Goal: Navigation & Orientation: Find specific page/section

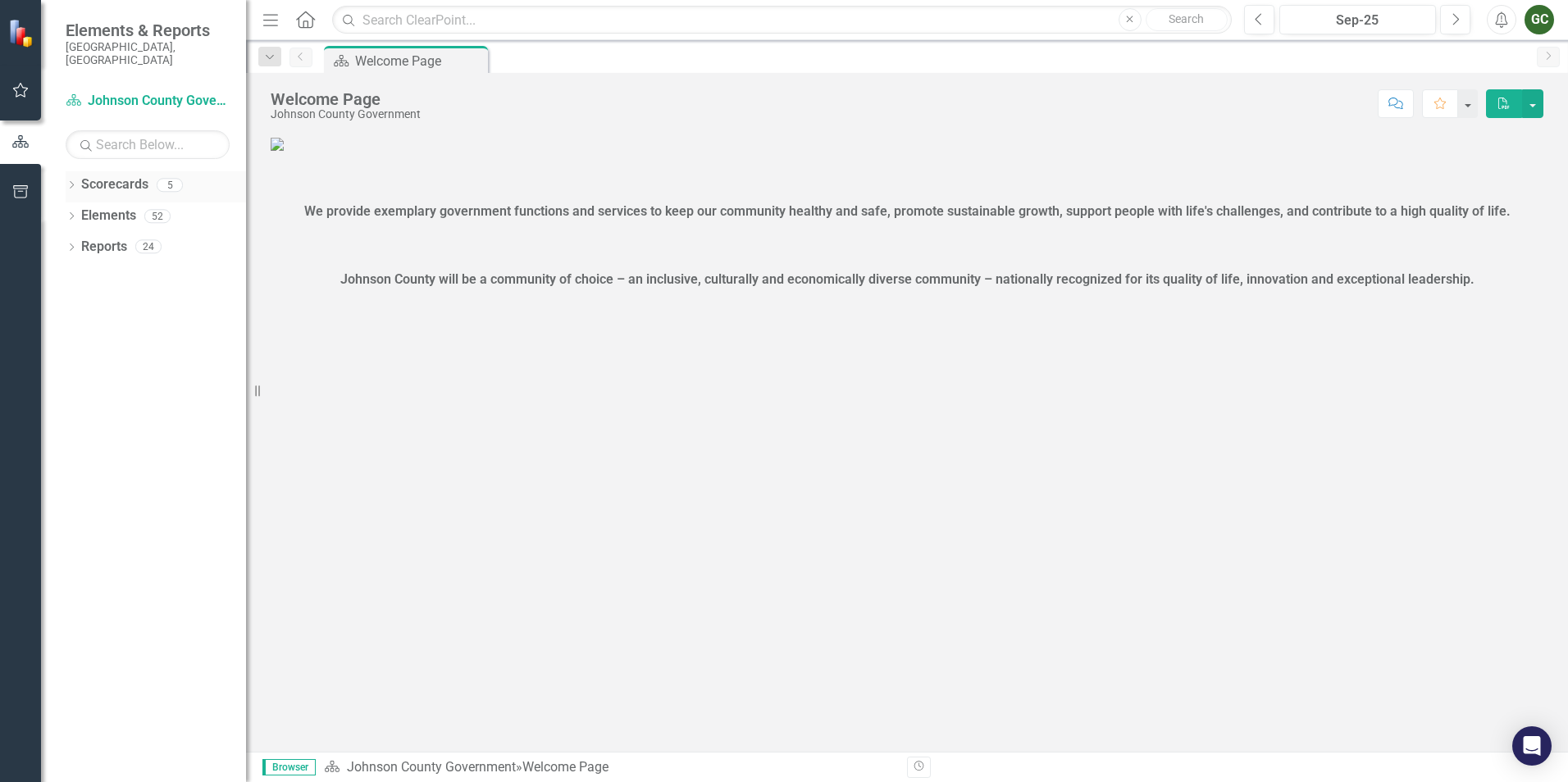
click at [69, 182] on icon "Dropdown" at bounding box center [71, 186] width 11 height 9
click at [146, 207] on link "Johnson County Government" at bounding box center [168, 216] width 156 height 19
click at [204, 207] on link "Johnson County Government" at bounding box center [168, 216] width 156 height 19
click at [131, 239] on link "All Templates" at bounding box center [168, 247] width 156 height 19
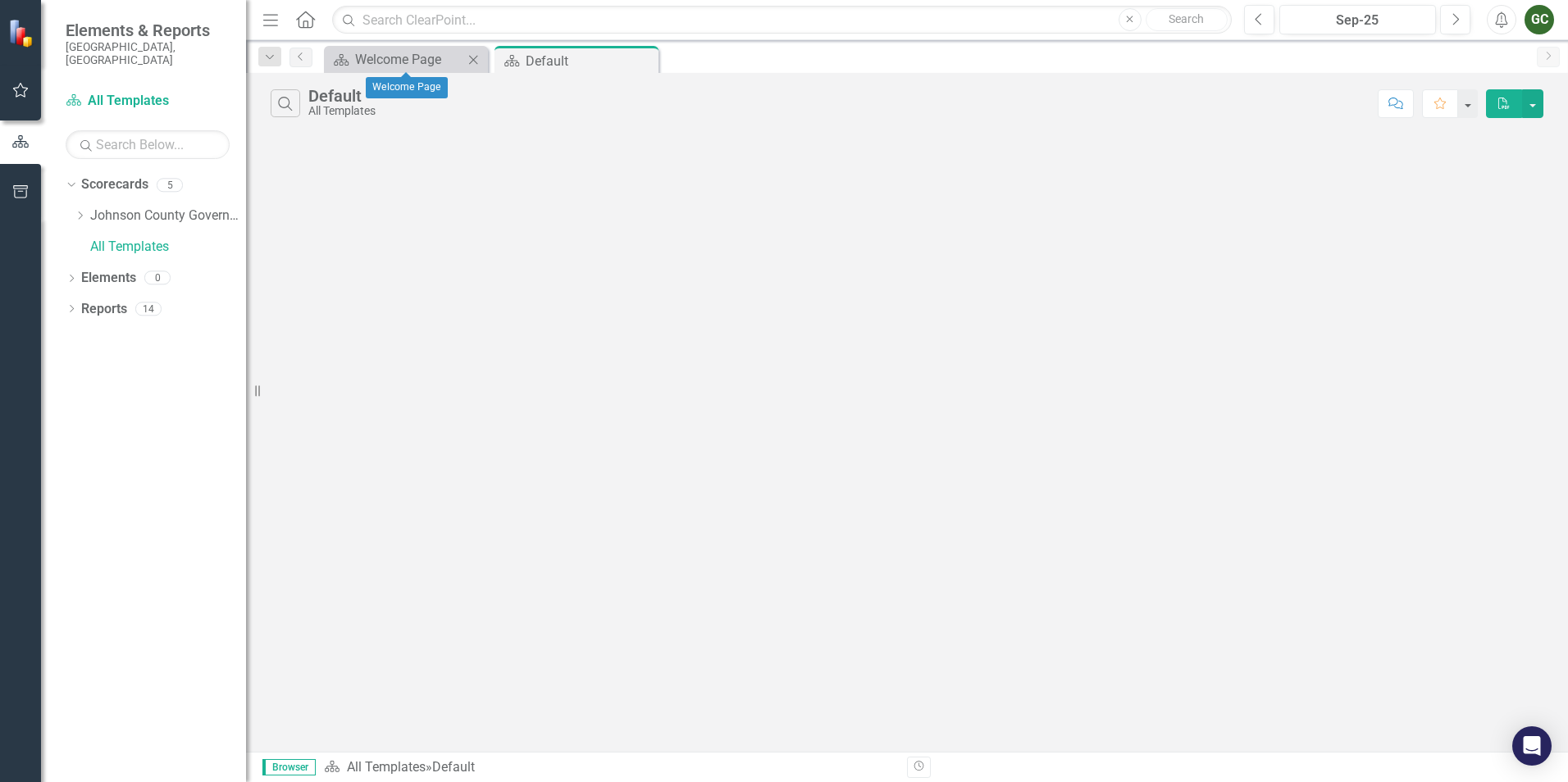
click at [407, 70] on div "Scorecard Welcome Page Close" at bounding box center [406, 59] width 164 height 27
click at [534, 56] on div "Default" at bounding box center [569, 61] width 88 height 20
drag, startPoint x: 138, startPoint y: 227, endPoint x: 138, endPoint y: 188, distance: 39.0
click at [138, 238] on link "All Templates" at bounding box center [168, 247] width 156 height 19
click at [9, 95] on button "button" at bounding box center [21, 91] width 37 height 34
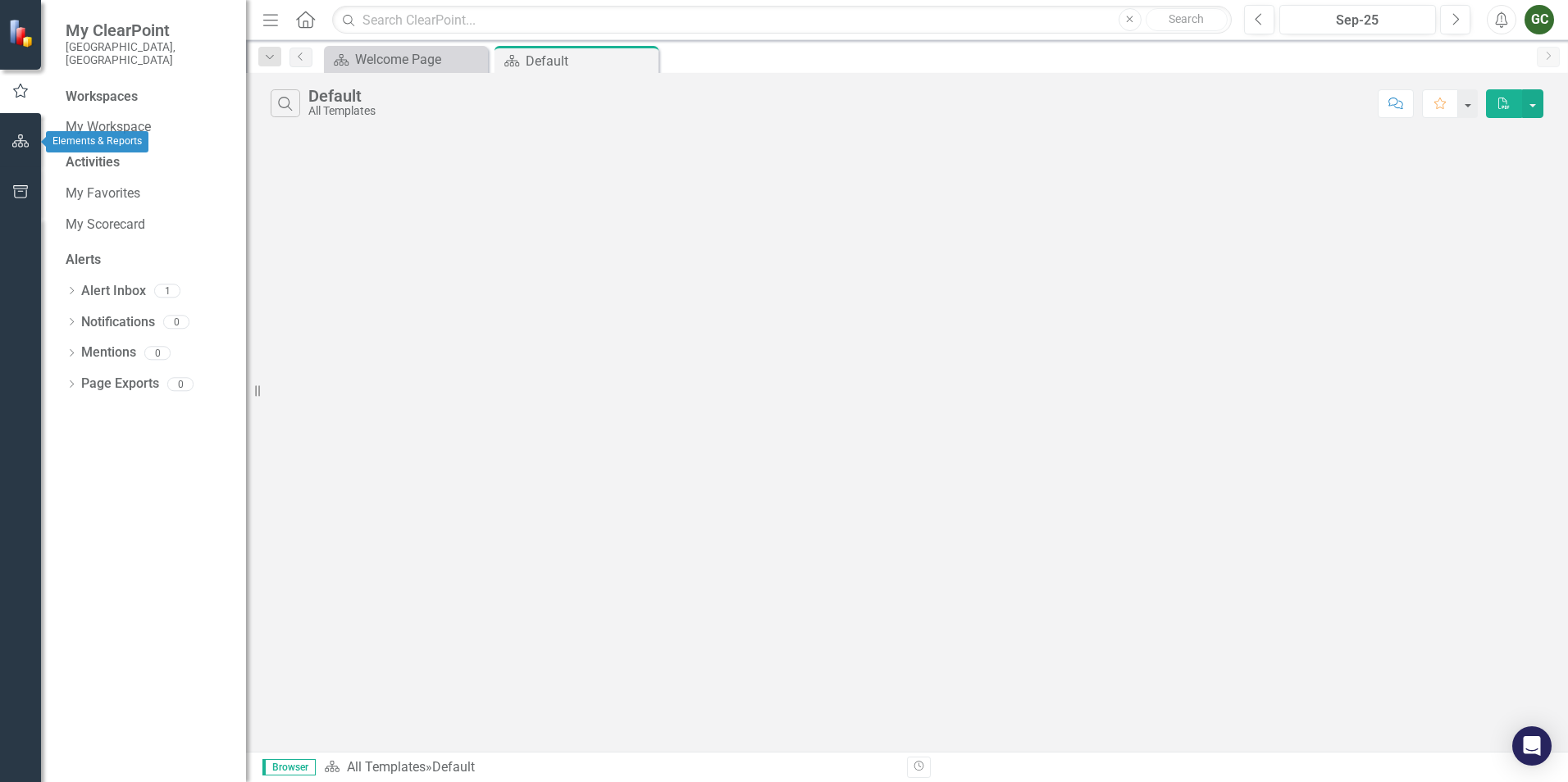
click at [11, 137] on button "button" at bounding box center [21, 142] width 37 height 34
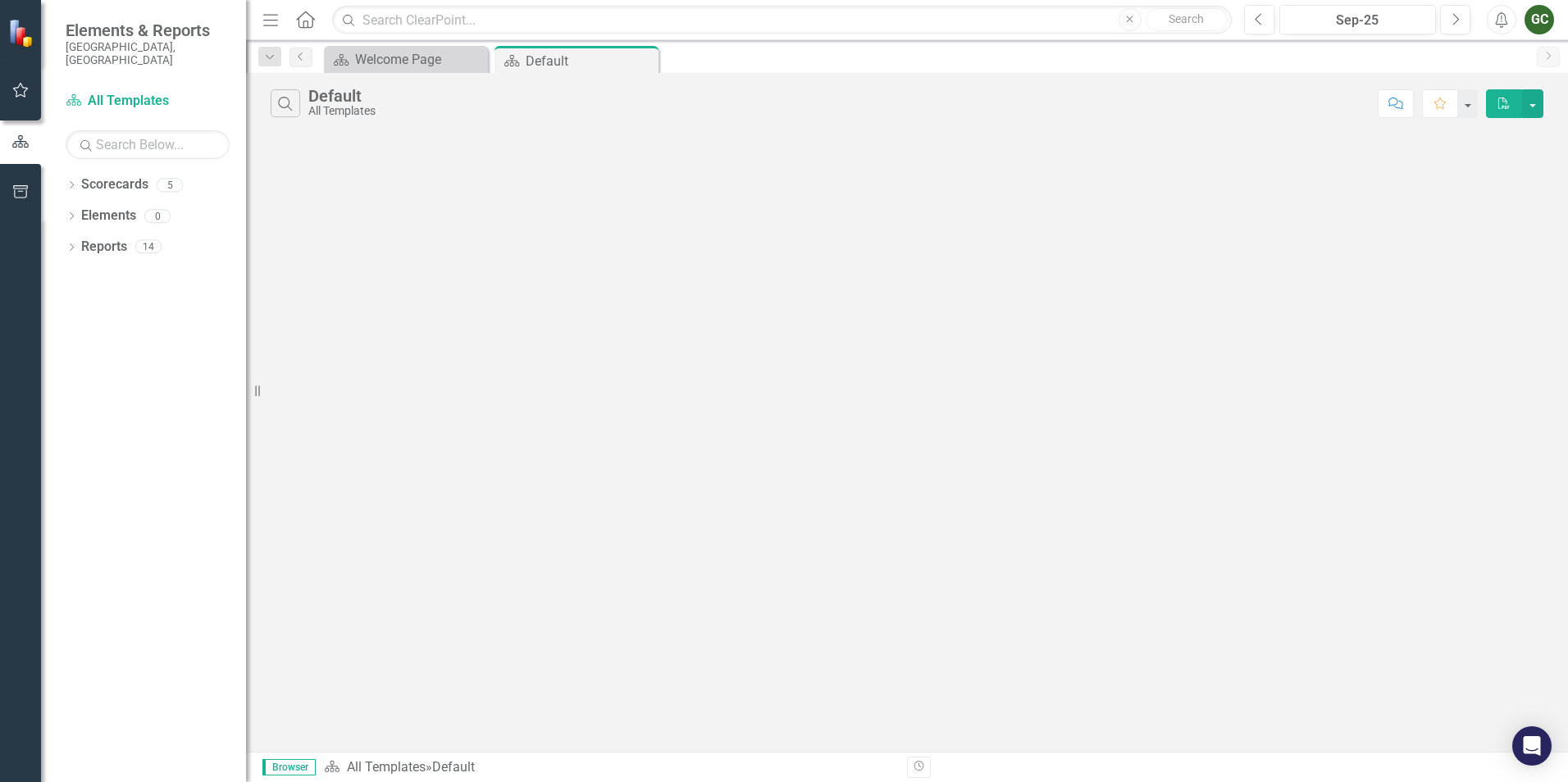
click at [305, 25] on icon "Home" at bounding box center [305, 19] width 21 height 18
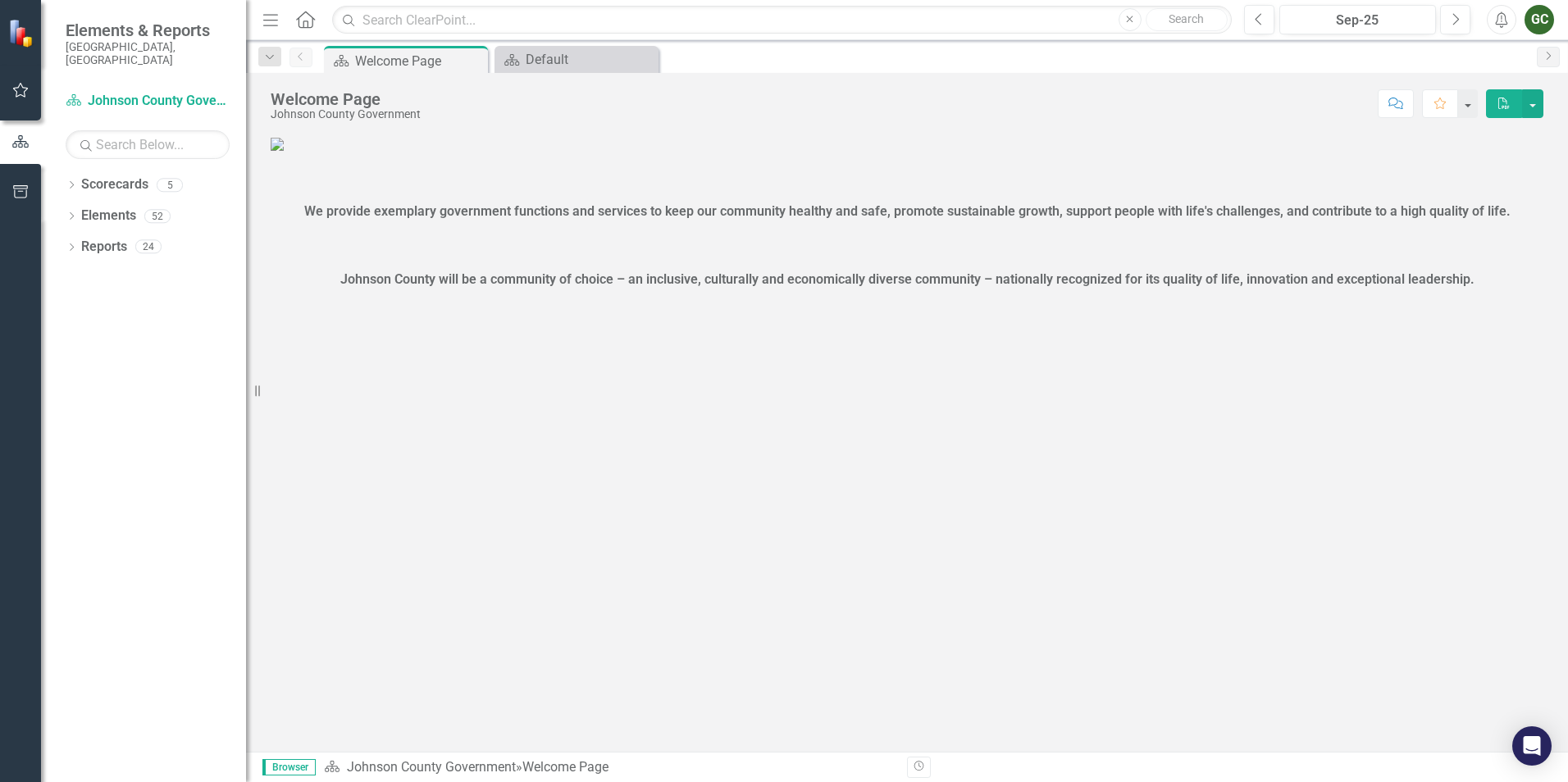
scroll to position [128, 0]
click at [276, 770] on span "Browser" at bounding box center [289, 768] width 54 height 17
click at [1534, 110] on button "button" at bounding box center [1533, 103] width 21 height 29
click at [1296, 116] on div "Score: N/A Sep-25 Completed Comment Favorite PDF" at bounding box center [986, 103] width 1115 height 28
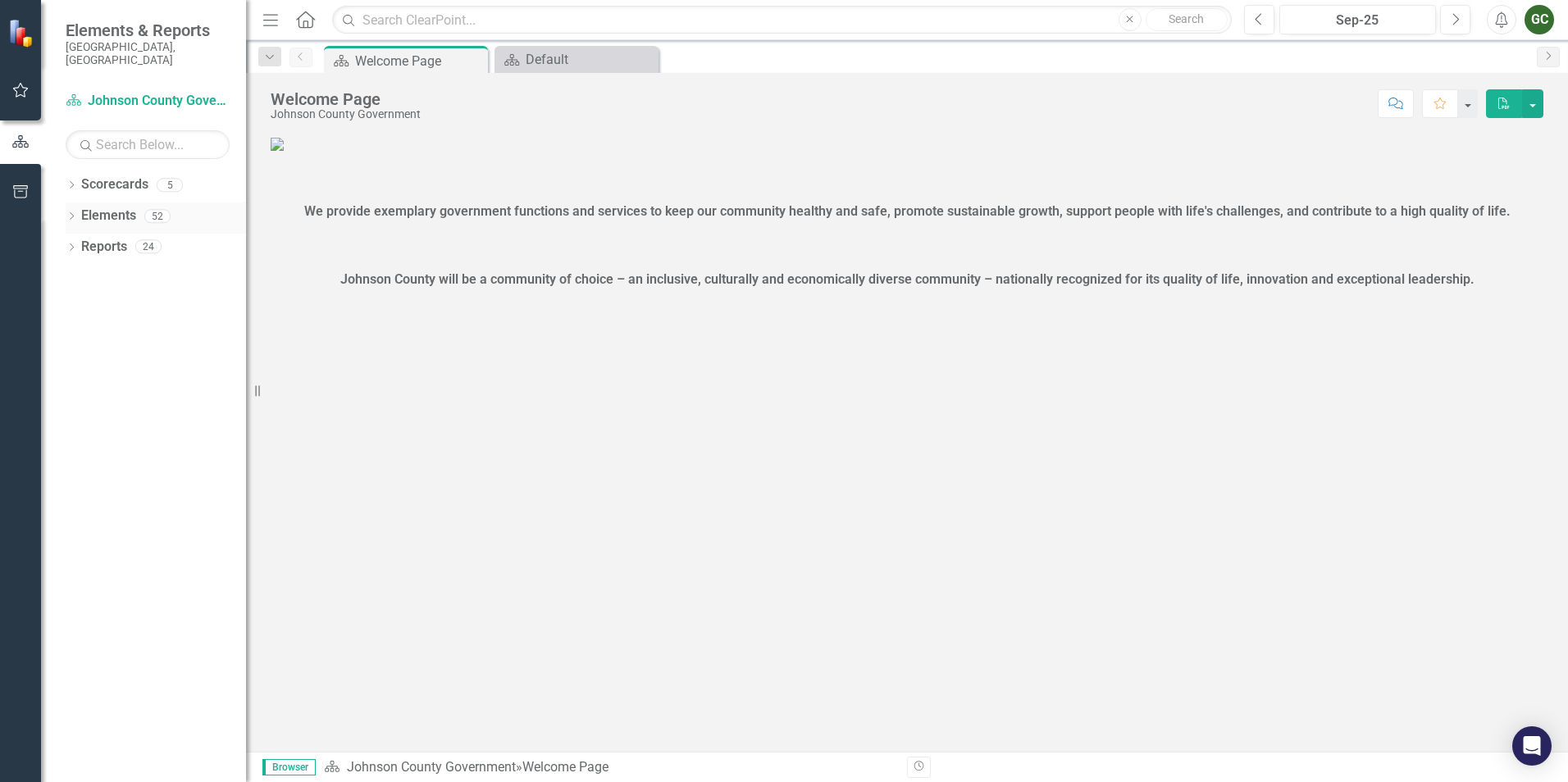
click at [72, 212] on icon at bounding box center [71, 216] width 4 height 7
click at [155, 209] on div "52" at bounding box center [158, 216] width 26 height 14
click at [154, 209] on div "52" at bounding box center [158, 216] width 26 height 14
drag, startPoint x: 154, startPoint y: 203, endPoint x: 25, endPoint y: 185, distance: 130.2
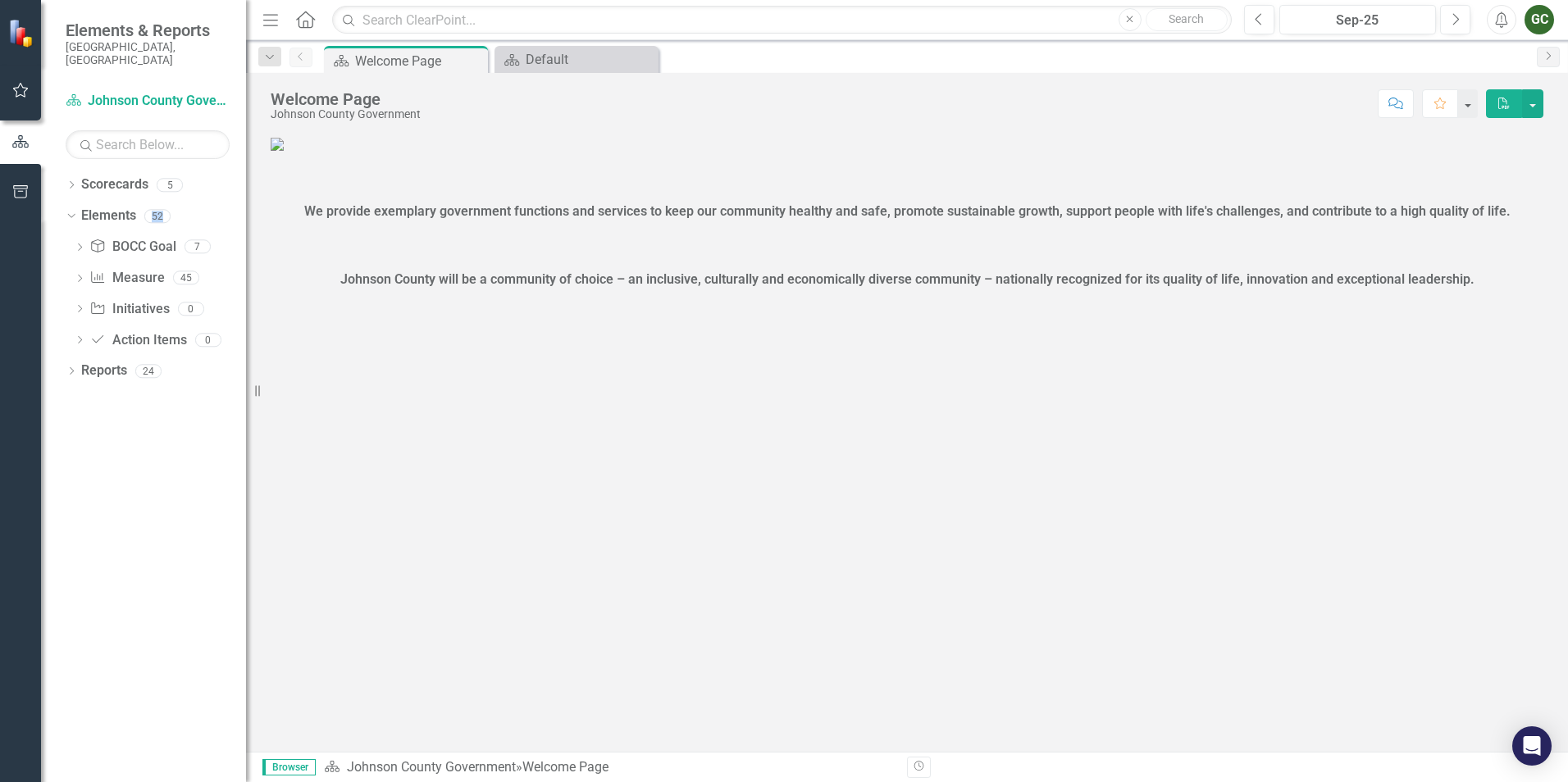
click at [25, 185] on button "button" at bounding box center [21, 192] width 37 height 34
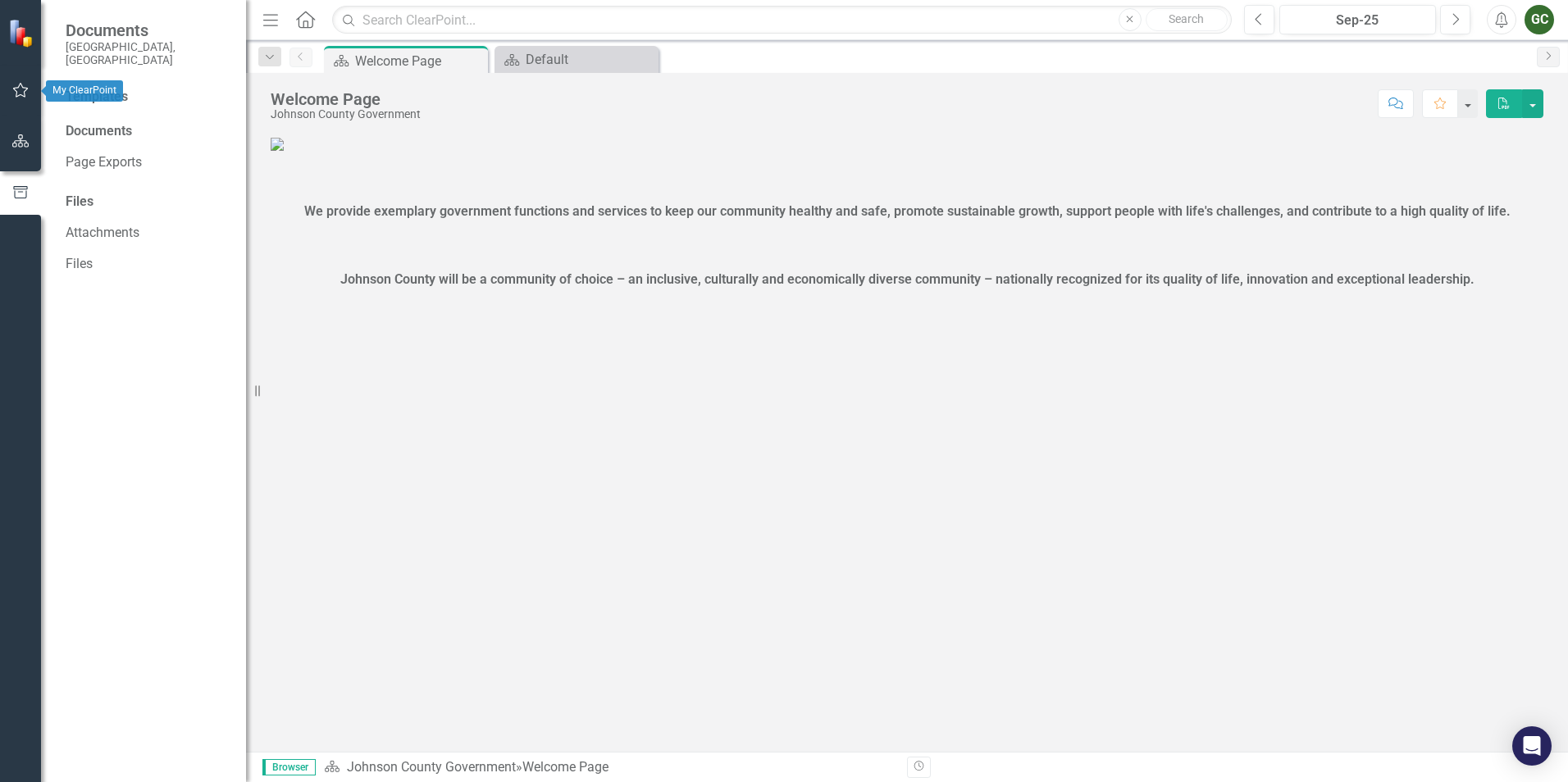
click at [18, 90] on icon "button" at bounding box center [20, 90] width 18 height 13
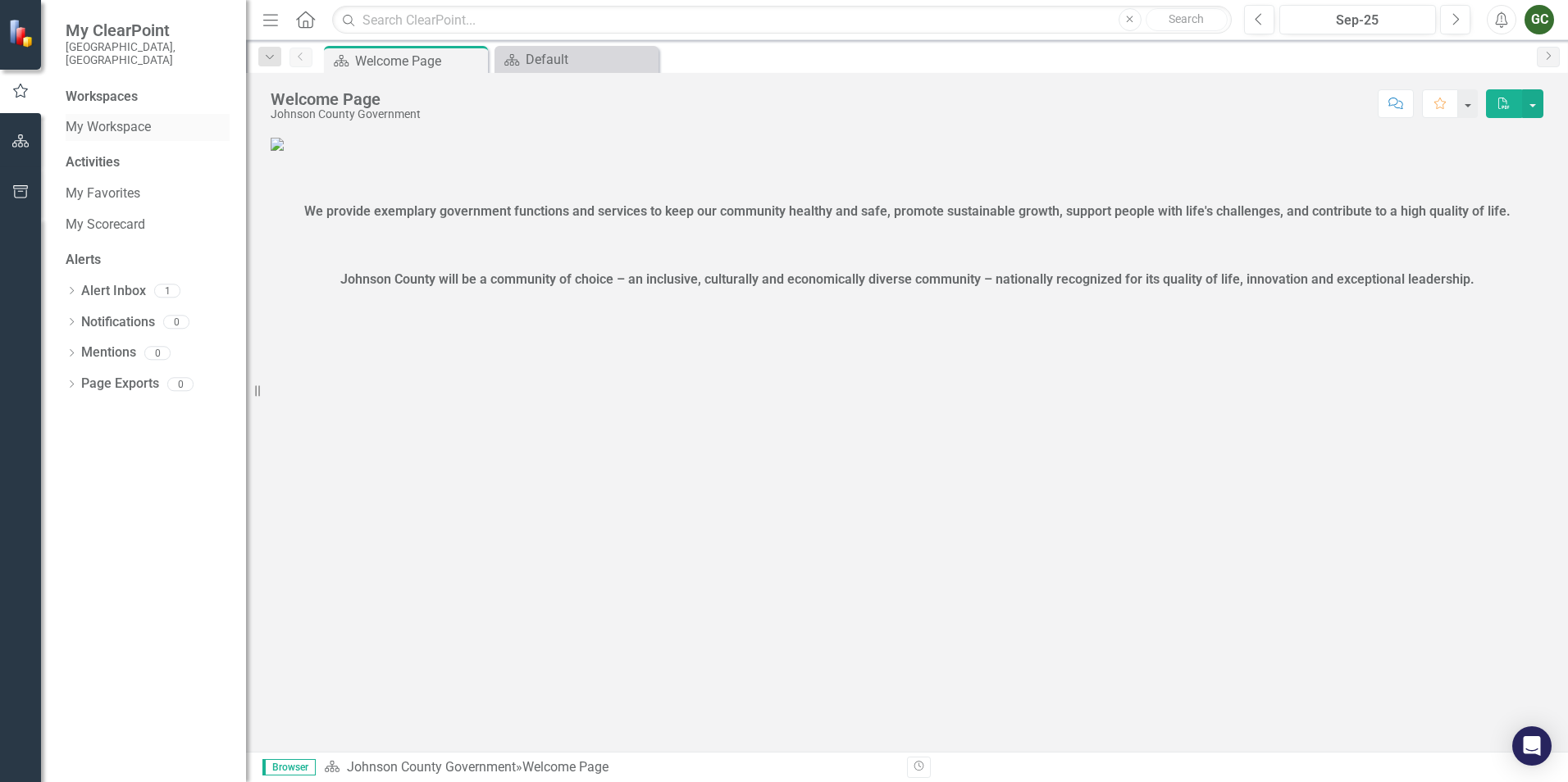
click at [121, 118] on link "My Workspace" at bounding box center [147, 127] width 164 height 19
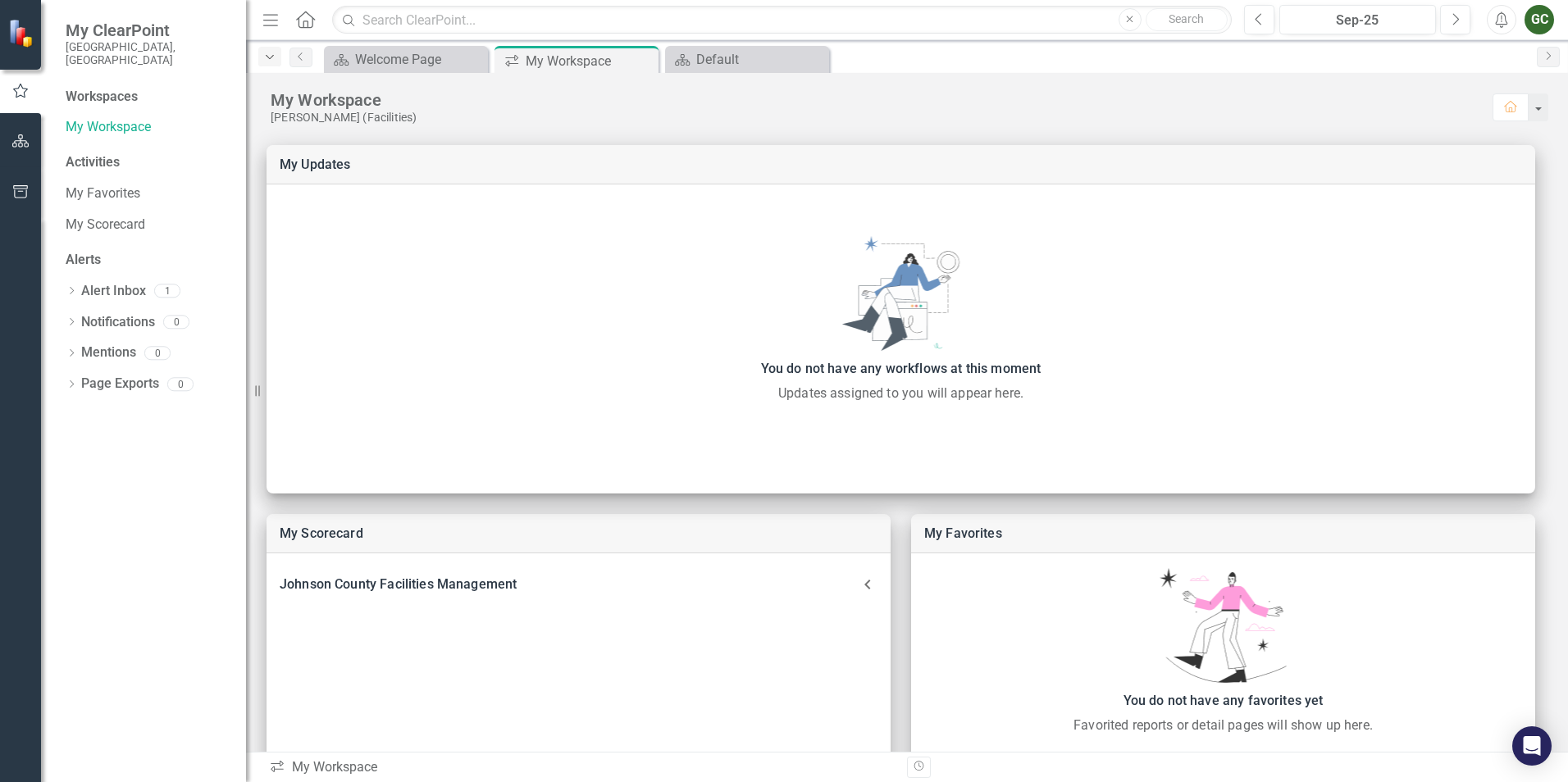
click at [274, 57] on icon "Dropdown" at bounding box center [270, 57] width 15 height 11
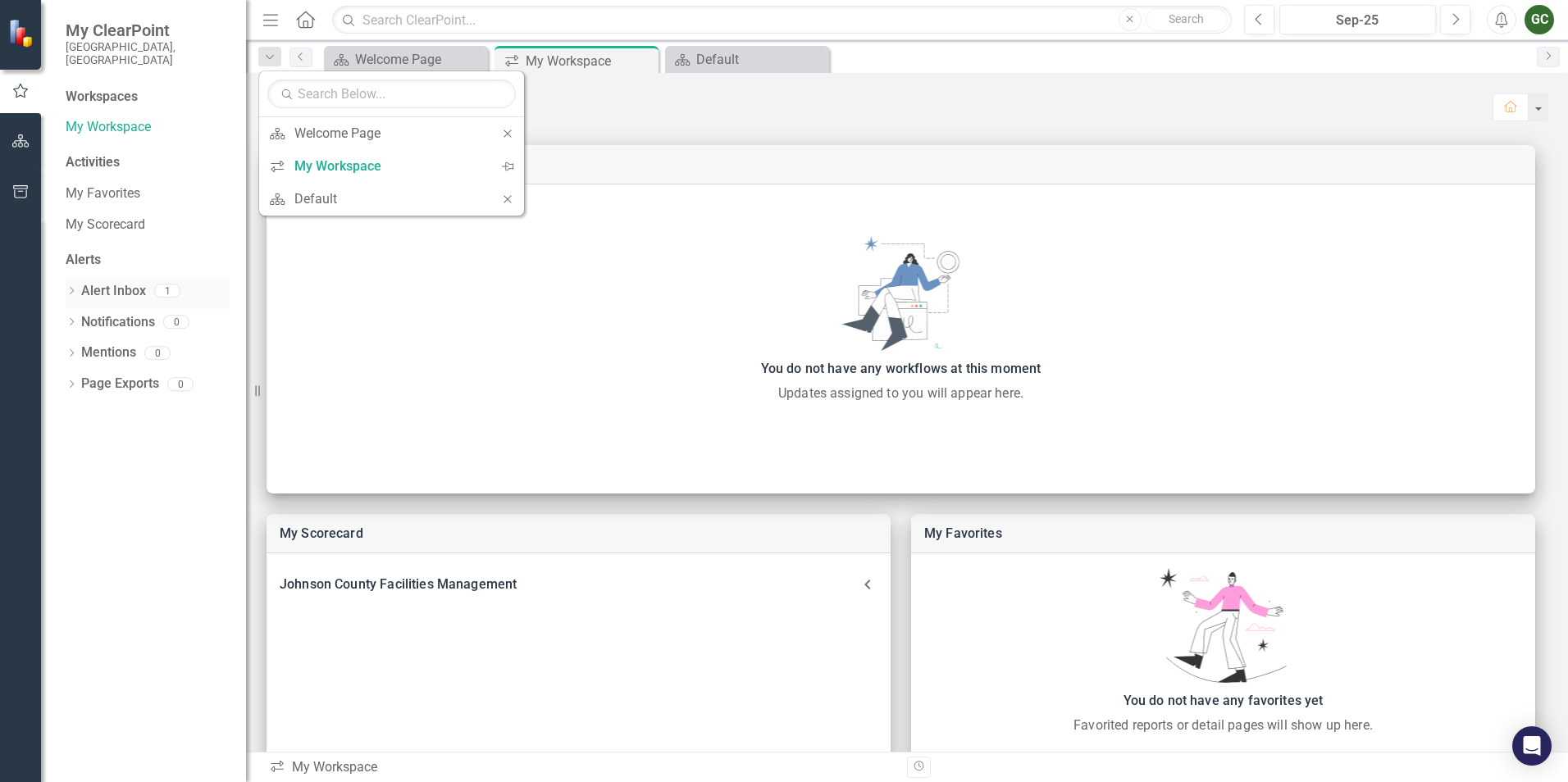
click at [160, 284] on div "1" at bounding box center [167, 291] width 26 height 14
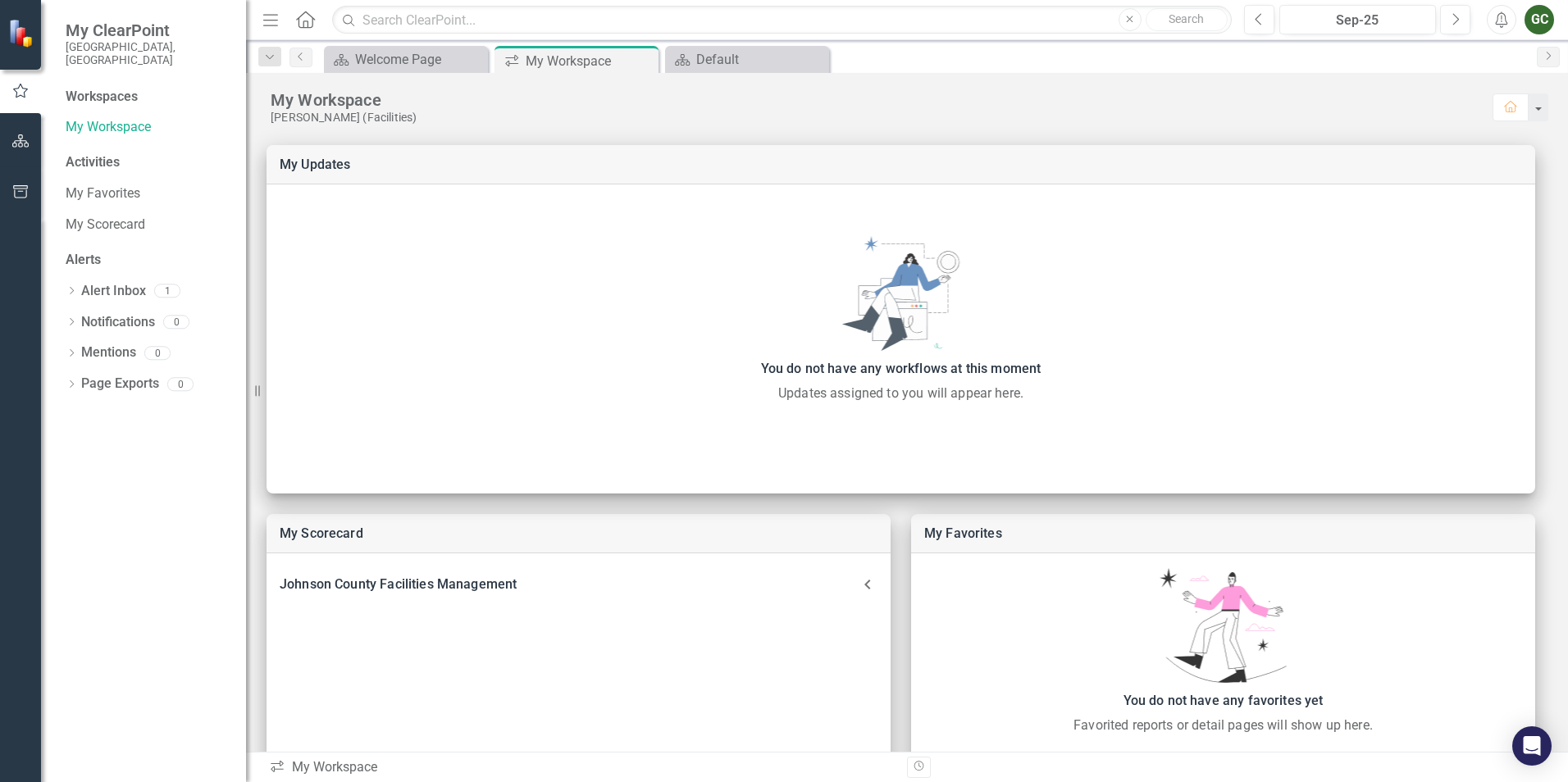
click at [65, 270] on div "Workspaces My Workspace Activities My Favorites My Scorecard Alerts Dropdown Al…" at bounding box center [143, 435] width 205 height 695
click at [69, 288] on icon "Dropdown" at bounding box center [71, 293] width 11 height 9
click at [179, 305] on div "Notification ClearPoint Strategy Password Reset" at bounding box center [152, 320] width 156 height 31
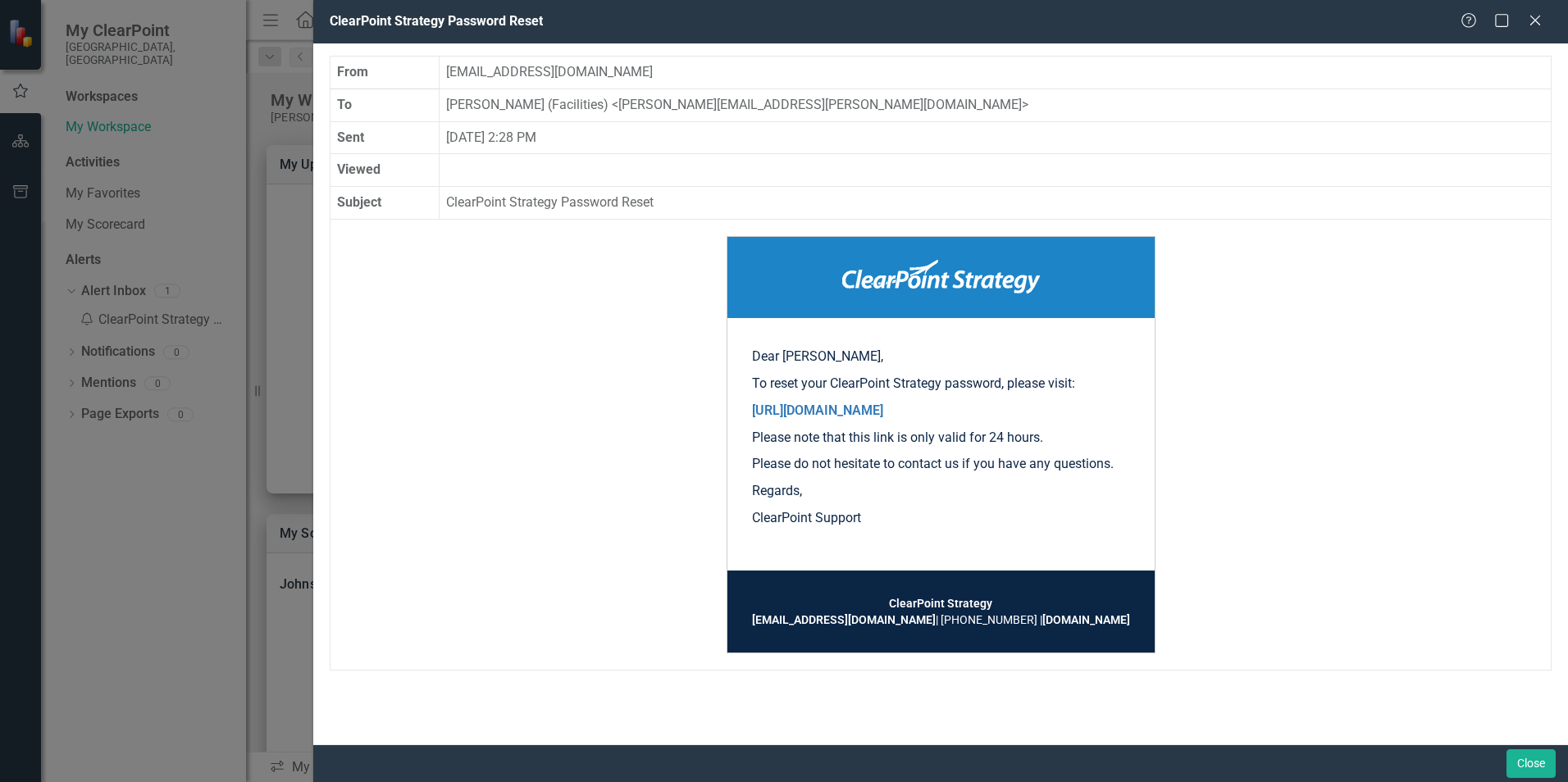
click at [1008, 595] on td "ClearPoint Strategy support@clearpointstrategy.com | (866) 568-0590 | www.clear…" at bounding box center [941, 612] width 428 height 82
drag, startPoint x: 1535, startPoint y: 19, endPoint x: 1372, endPoint y: 75, distance: 172.4
click at [1533, 19] on icon "Close" at bounding box center [1536, 20] width 17 height 13
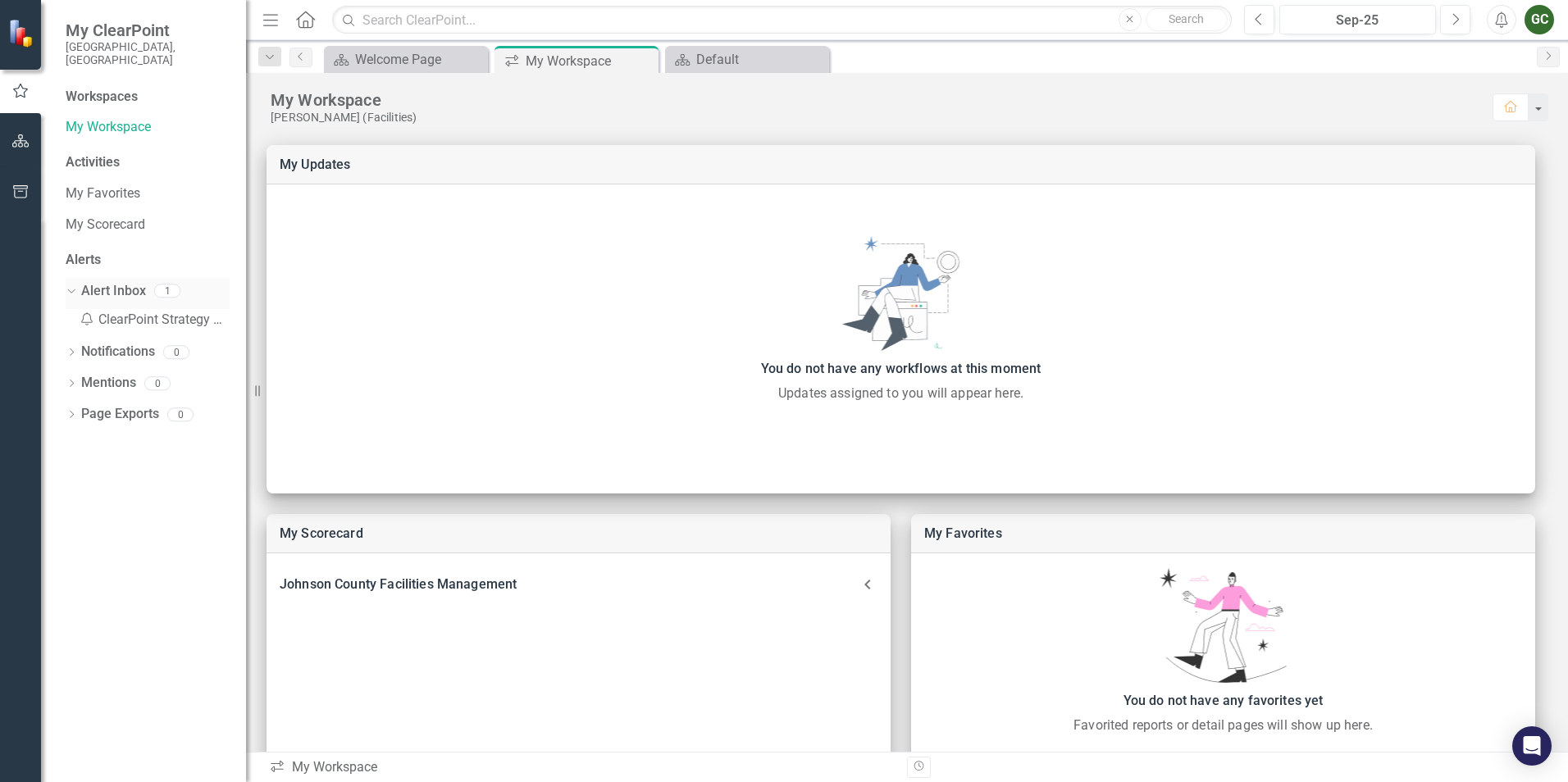
click at [157, 284] on div "1" at bounding box center [167, 291] width 26 height 14
click at [159, 284] on div "1" at bounding box center [167, 291] width 26 height 14
click at [166, 284] on div "1" at bounding box center [167, 291] width 26 height 14
drag, startPoint x: 166, startPoint y: 277, endPoint x: 97, endPoint y: 275, distance: 69.0
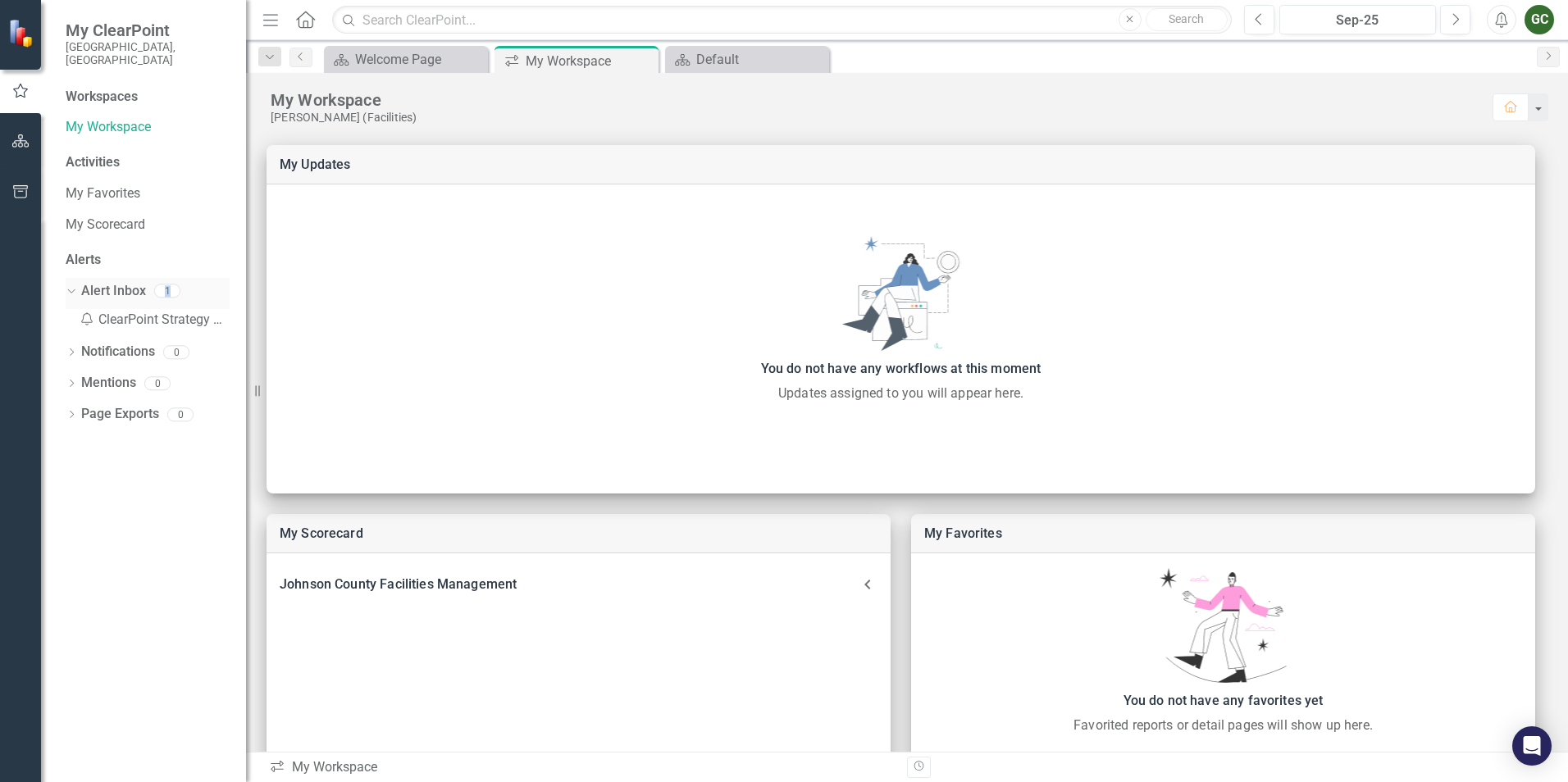
click at [97, 282] on link "Alert Inbox" at bounding box center [114, 291] width 65 height 19
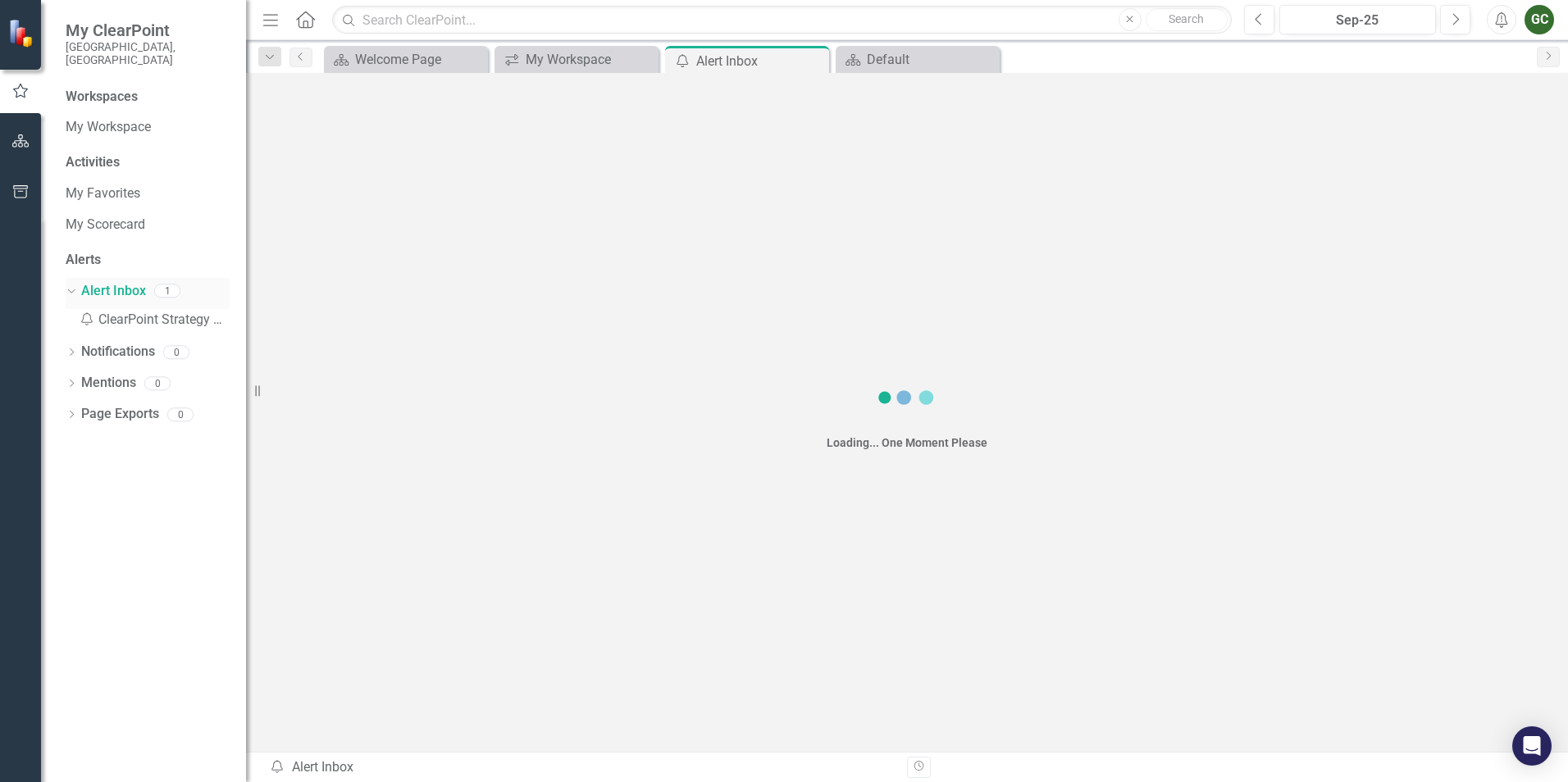
click at [97, 282] on link "Alert Inbox" at bounding box center [114, 291] width 65 height 19
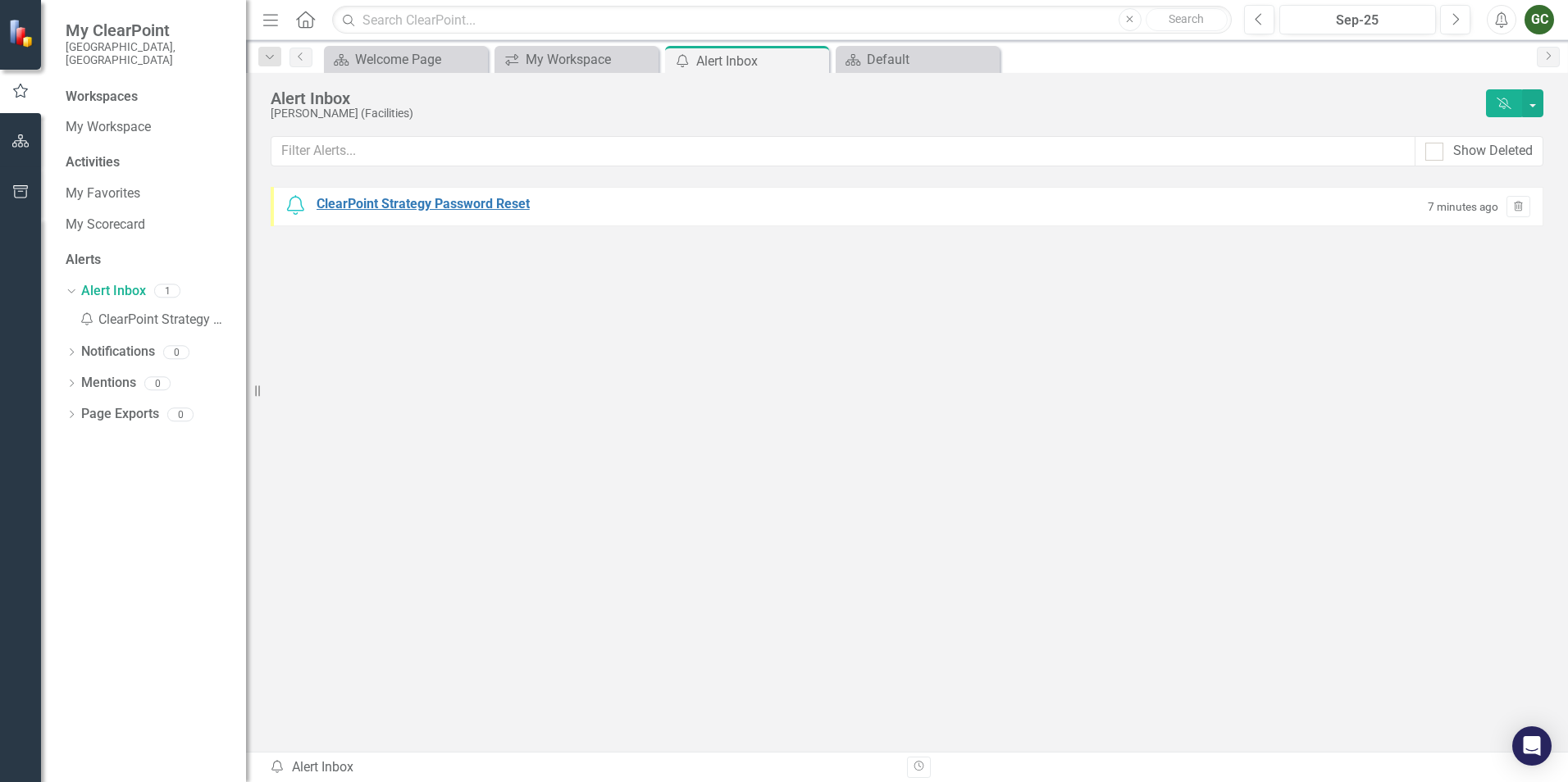
click at [374, 201] on div "ClearPoint Strategy Password Reset" at bounding box center [424, 205] width 213 height 19
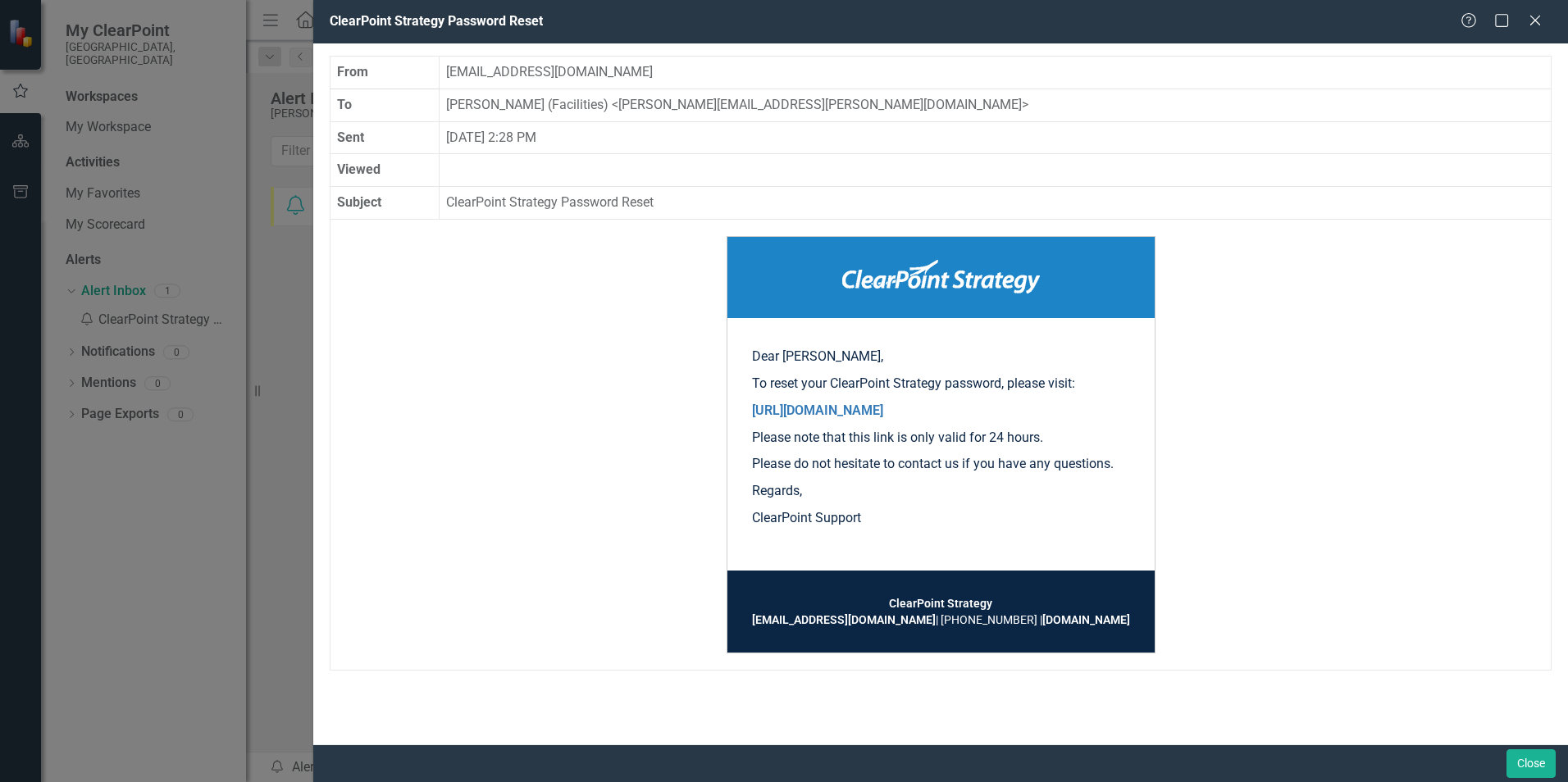
click at [374, 201] on div "ClearPoint Strategy Password Reset Help Maximize Close From notify@clearpointst…" at bounding box center [784, 391] width 1568 height 782
click at [273, 609] on div "ClearPoint Strategy Password Reset Help Maximize Close From notify@clearpointst…" at bounding box center [784, 391] width 1568 height 782
click at [1543, 19] on icon "Close" at bounding box center [1535, 19] width 20 height 16
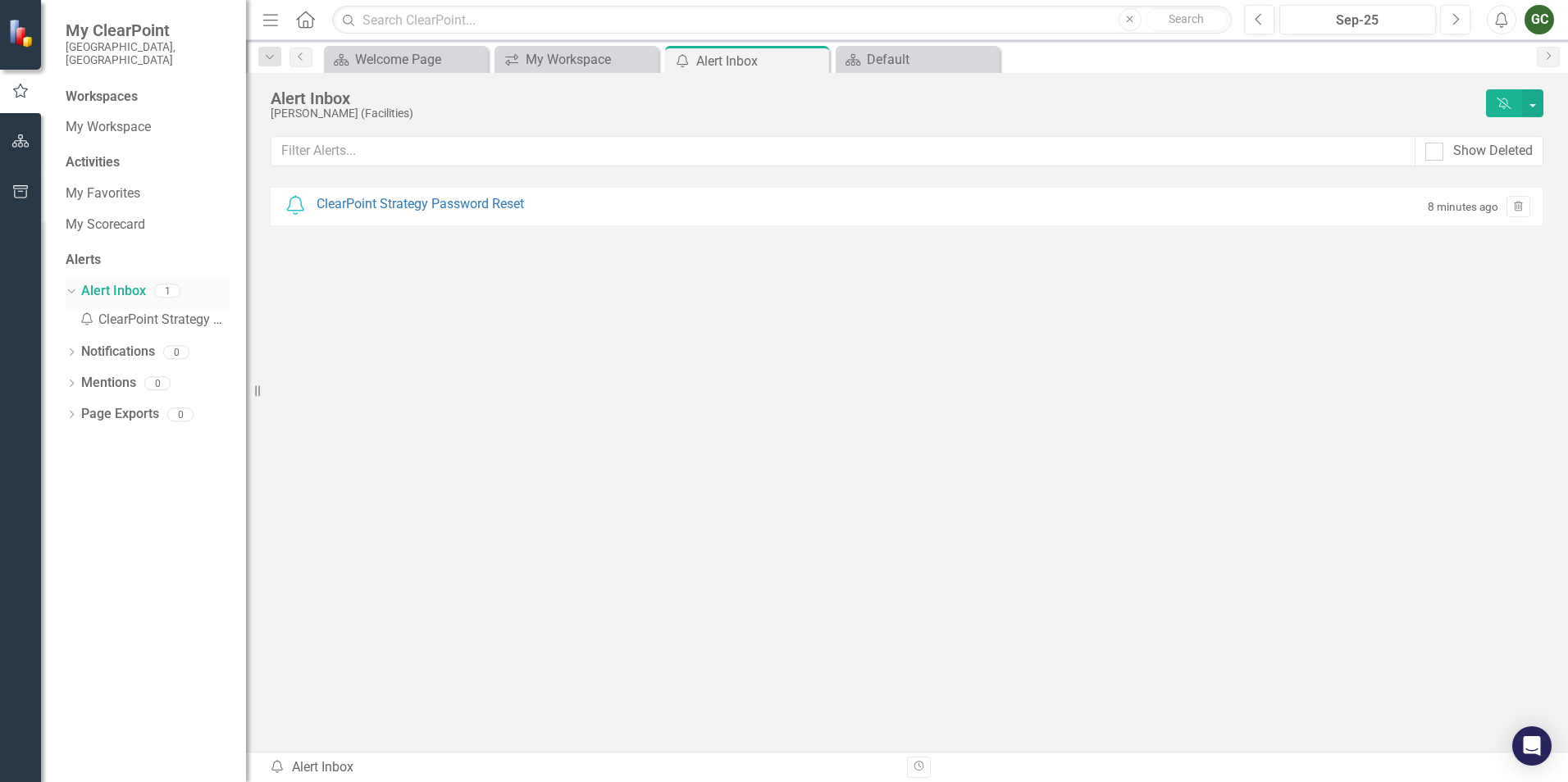
click at [70, 284] on icon "Dropdown" at bounding box center [70, 290] width 9 height 11
click at [132, 282] on link "Alert Inbox" at bounding box center [114, 291] width 65 height 19
click at [125, 282] on link "Alert Inbox" at bounding box center [114, 291] width 65 height 19
click at [1521, 210] on icon "Trash" at bounding box center [1518, 208] width 12 height 10
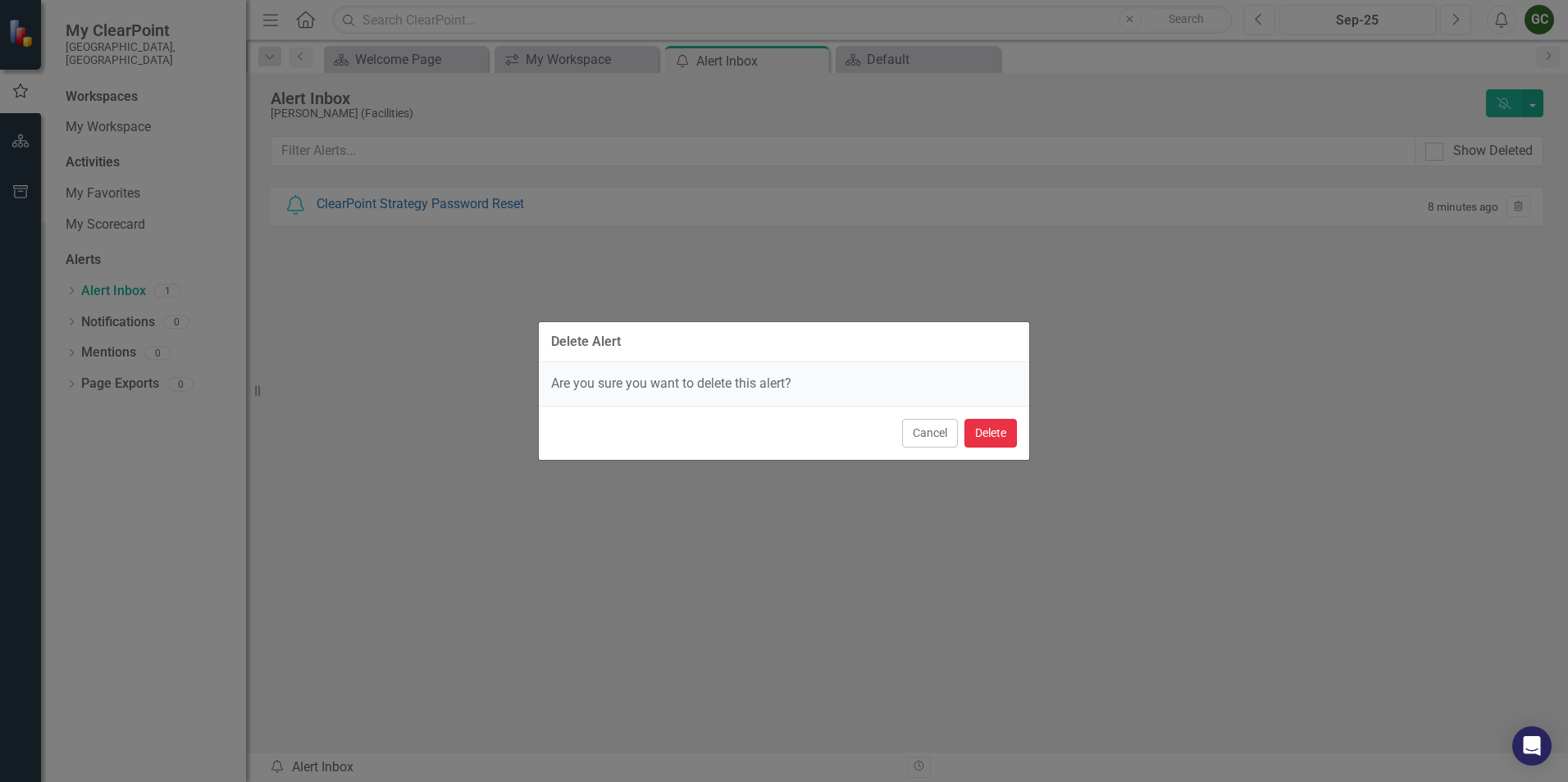
click at [980, 432] on button "Delete" at bounding box center [991, 433] width 53 height 29
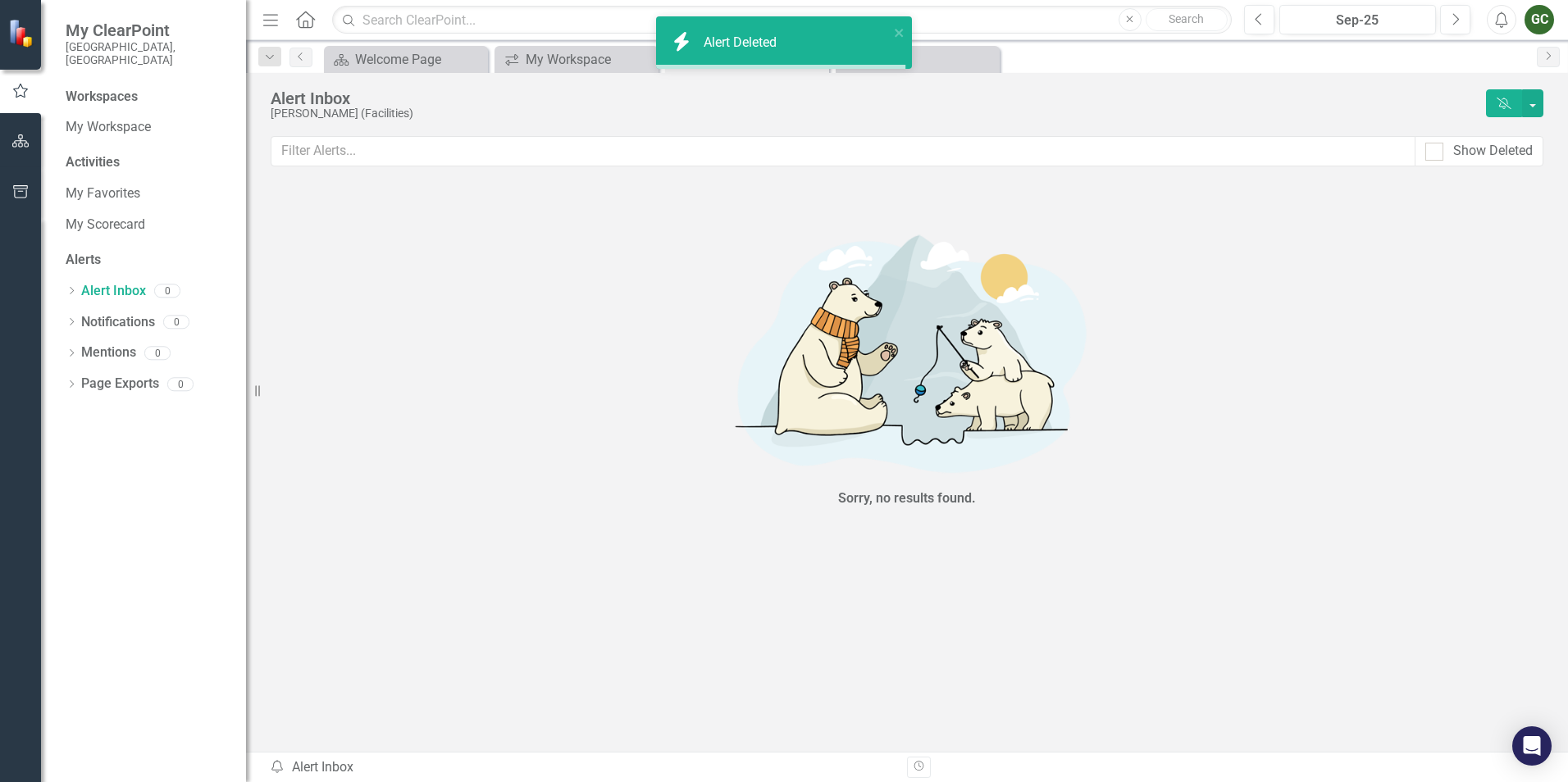
click at [96, 154] on div "Activities" at bounding box center [147, 163] width 164 height 19
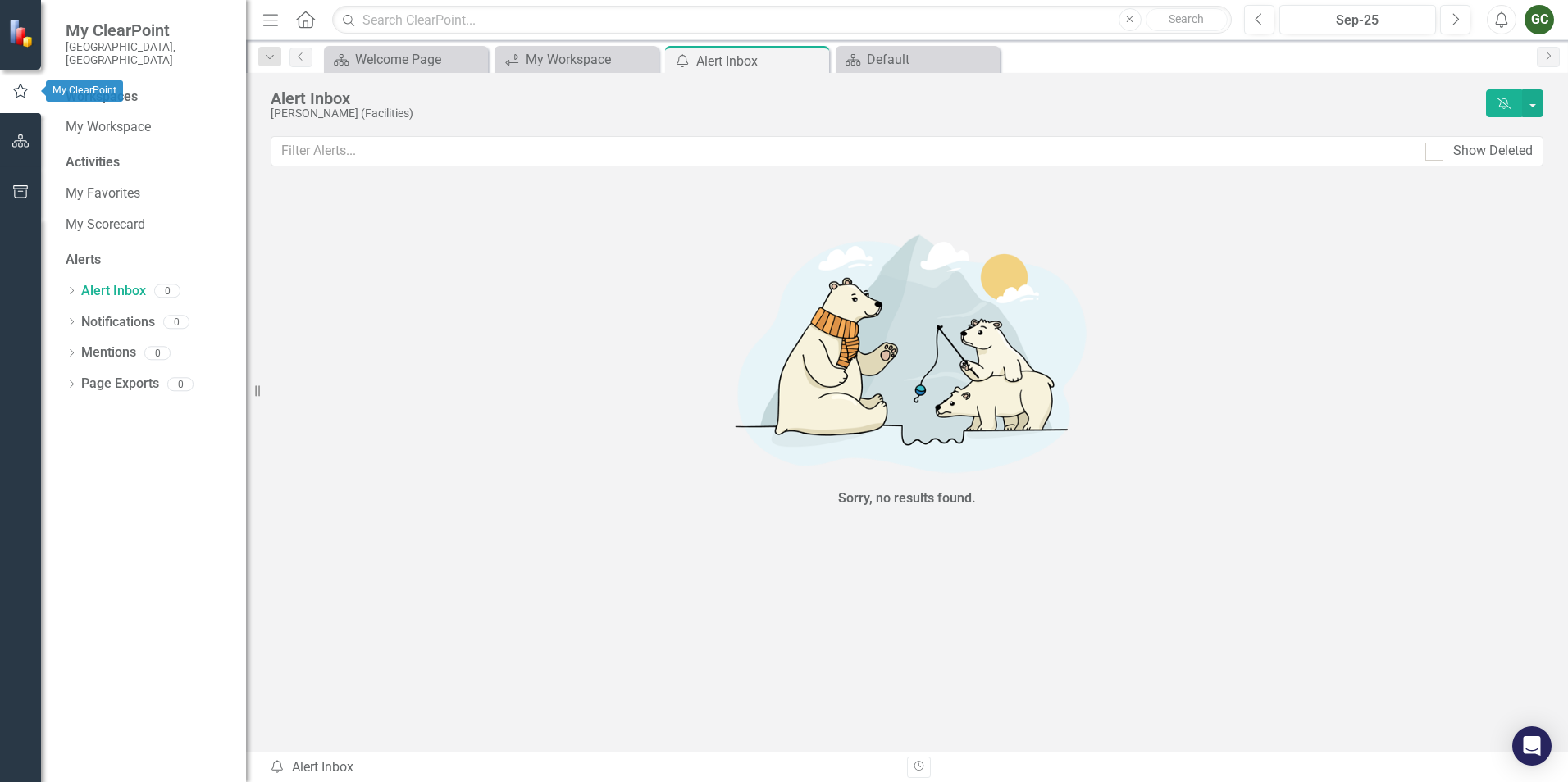
click at [11, 30] on img at bounding box center [22, 32] width 29 height 29
click at [15, 30] on img at bounding box center [22, 32] width 29 height 29
click at [15, 31] on img at bounding box center [22, 32] width 29 height 29
click at [131, 41] on small "[GEOGRAPHIC_DATA], [GEOGRAPHIC_DATA]" at bounding box center [147, 53] width 164 height 27
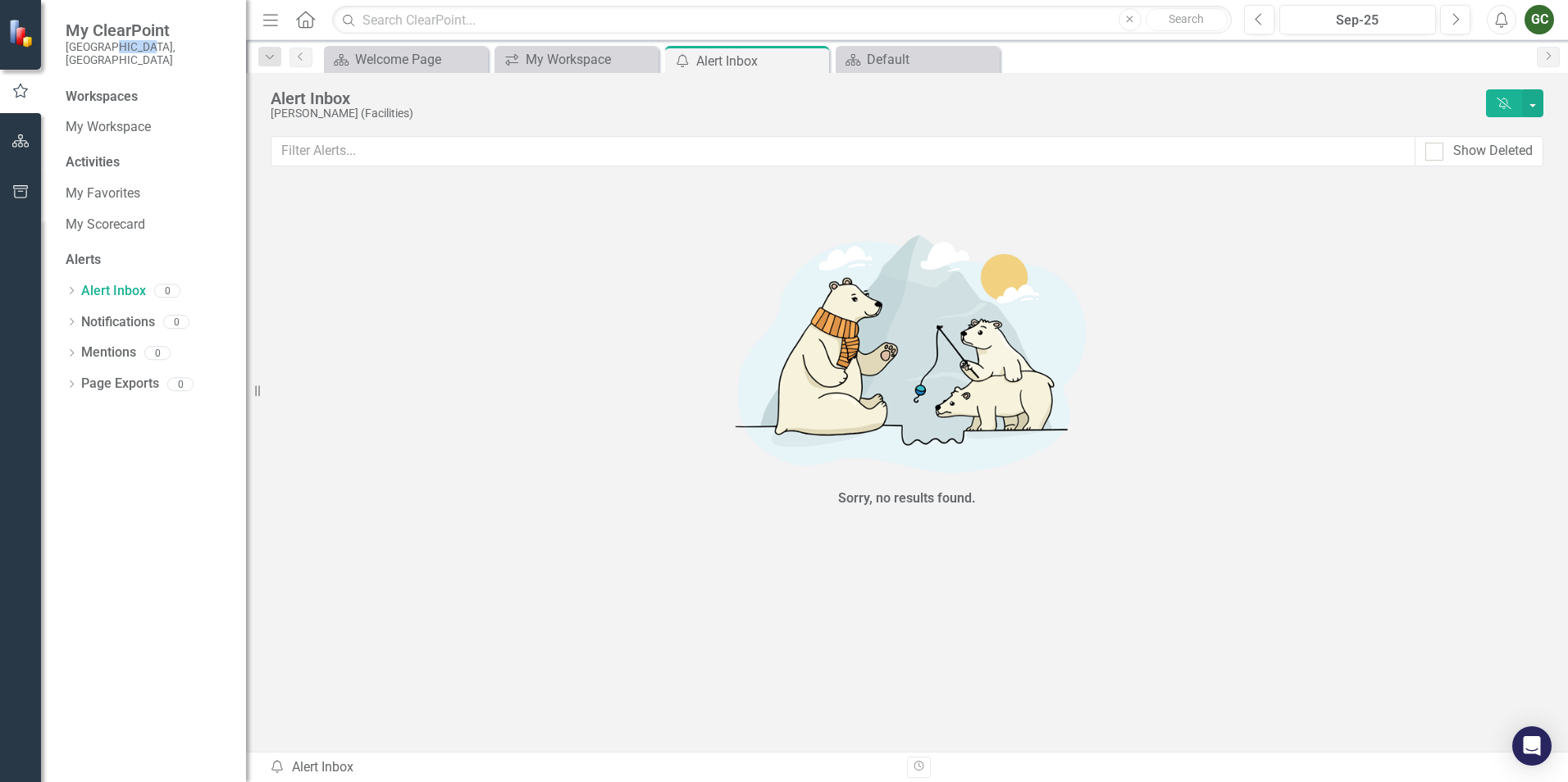
click at [131, 41] on small "[GEOGRAPHIC_DATA], [GEOGRAPHIC_DATA]" at bounding box center [147, 53] width 164 height 27
drag, startPoint x: 131, startPoint y: 41, endPoint x: 88, endPoint y: 82, distance: 59.4
click at [88, 88] on div "Workspaces" at bounding box center [102, 97] width 72 height 19
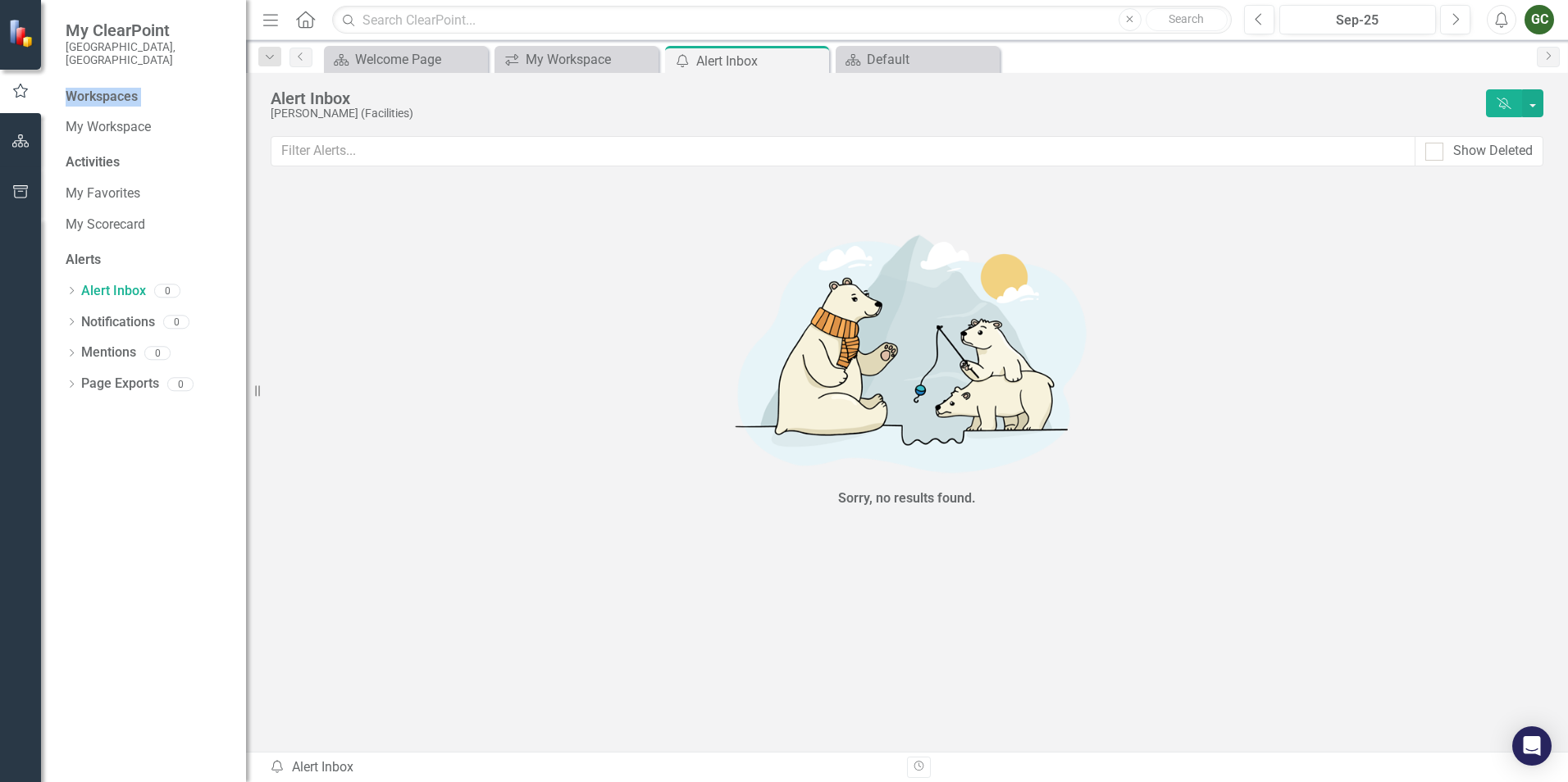
drag, startPoint x: 88, startPoint y: 82, endPoint x: 19, endPoint y: 133, distance: 85.8
click at [19, 133] on button "button" at bounding box center [21, 142] width 37 height 34
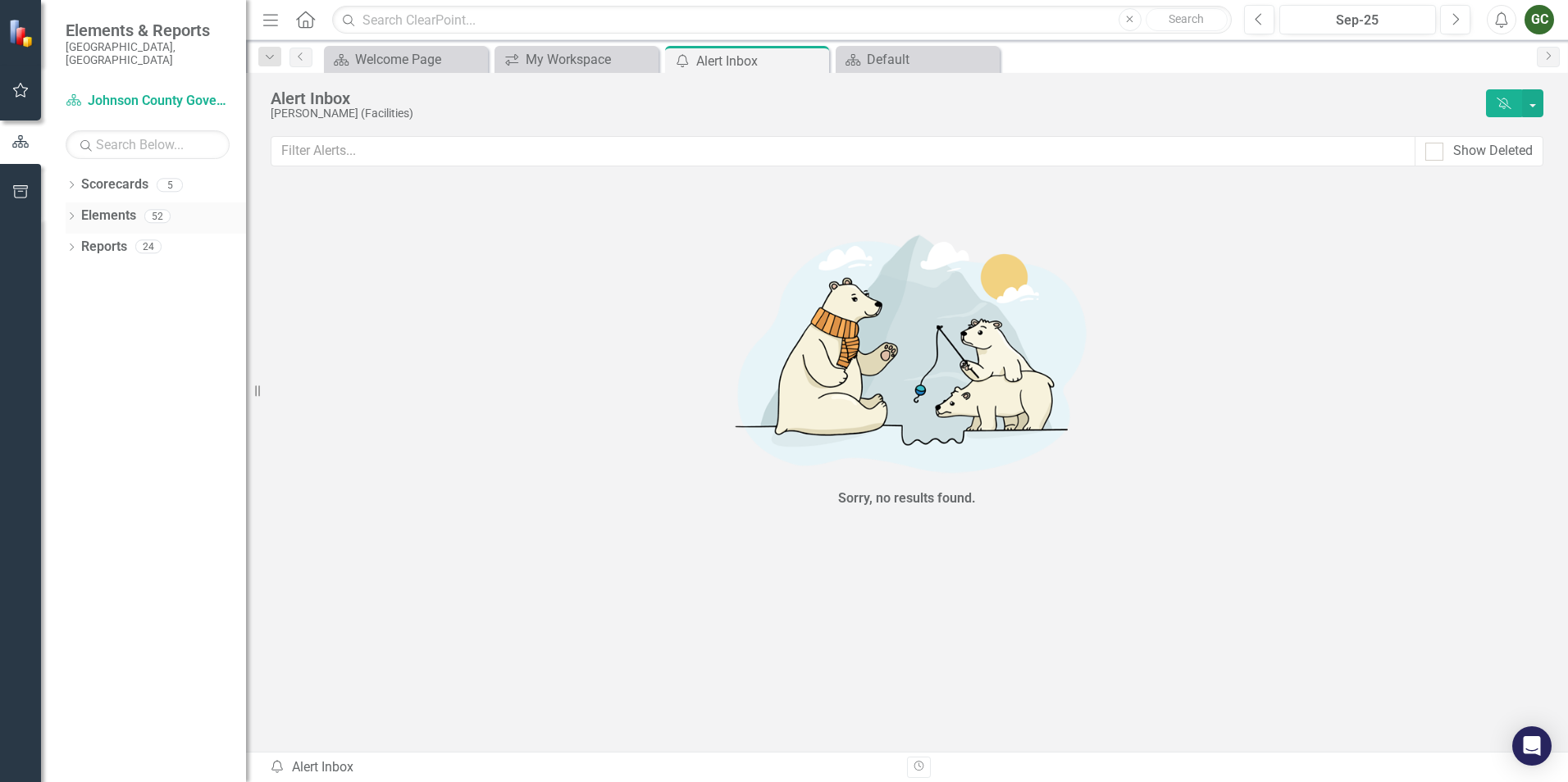
click at [157, 209] on div "52" at bounding box center [158, 216] width 26 height 14
drag, startPoint x: 157, startPoint y: 202, endPoint x: 121, endPoint y: 196, distance: 36.5
click at [121, 207] on link "Elements" at bounding box center [108, 216] width 55 height 19
click at [123, 207] on link "Elements" at bounding box center [108, 216] width 55 height 19
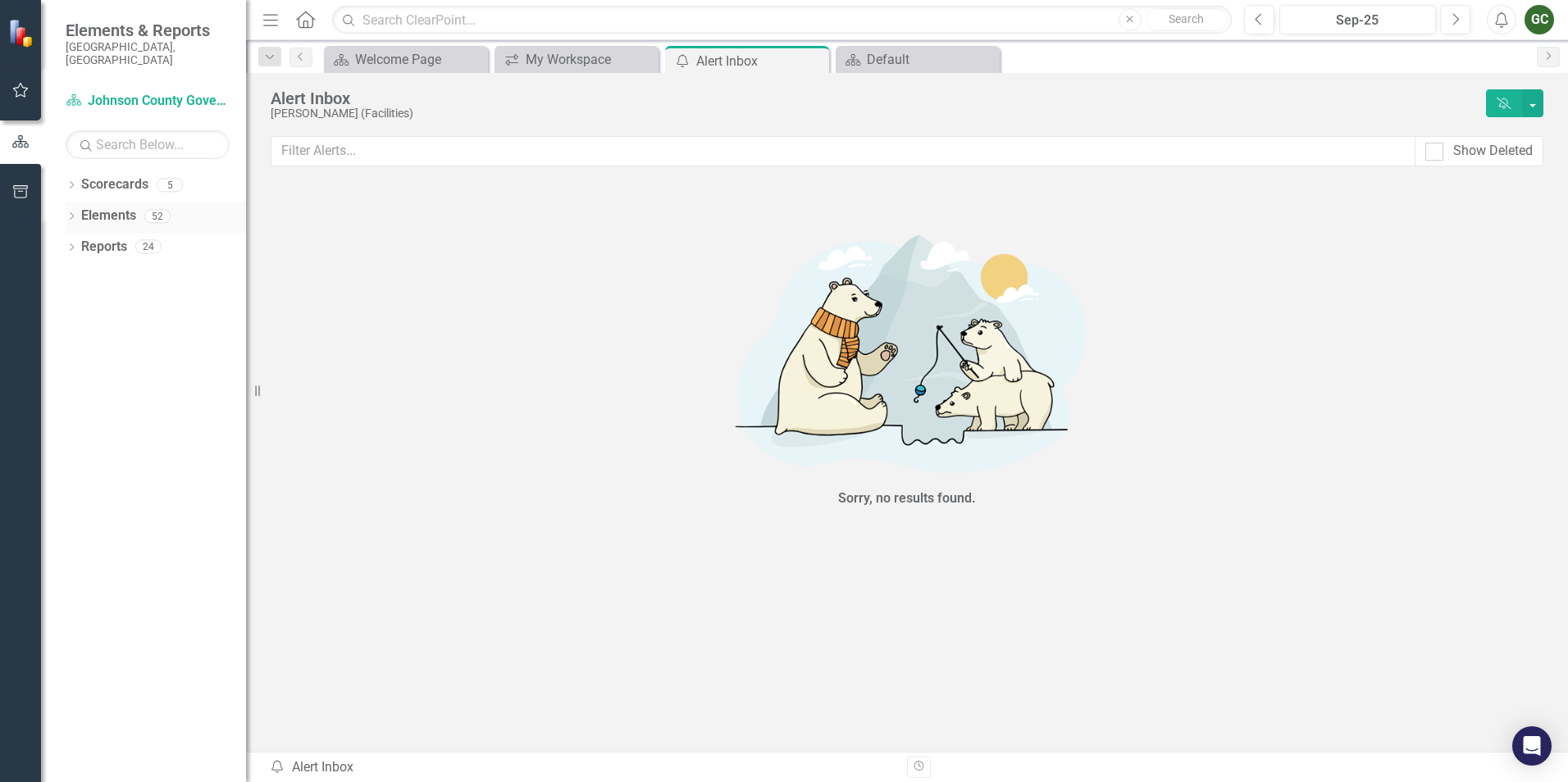
drag, startPoint x: 123, startPoint y: 196, endPoint x: 71, endPoint y: 203, distance: 52.5
click at [70, 213] on icon "Dropdown" at bounding box center [71, 218] width 11 height 9
click at [198, 240] on div "7" at bounding box center [197, 246] width 26 height 14
click at [75, 245] on icon "Dropdown" at bounding box center [80, 249] width 11 height 9
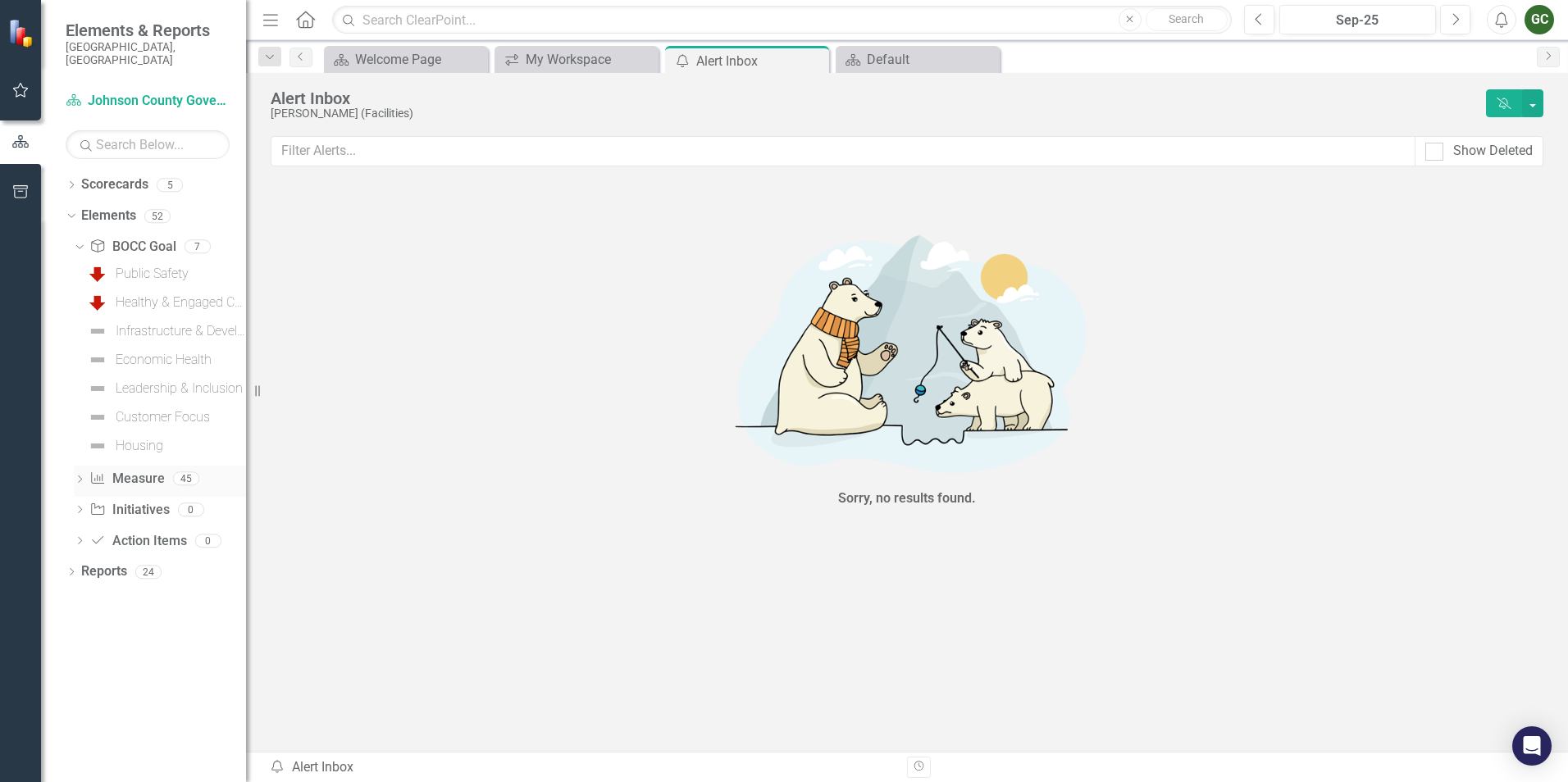
click at [75, 476] on icon "Dropdown" at bounding box center [80, 481] width 11 height 9
click at [66, 210] on icon "Dropdown" at bounding box center [70, 216] width 9 height 11
click at [70, 245] on icon "Dropdown" at bounding box center [71, 249] width 11 height 9
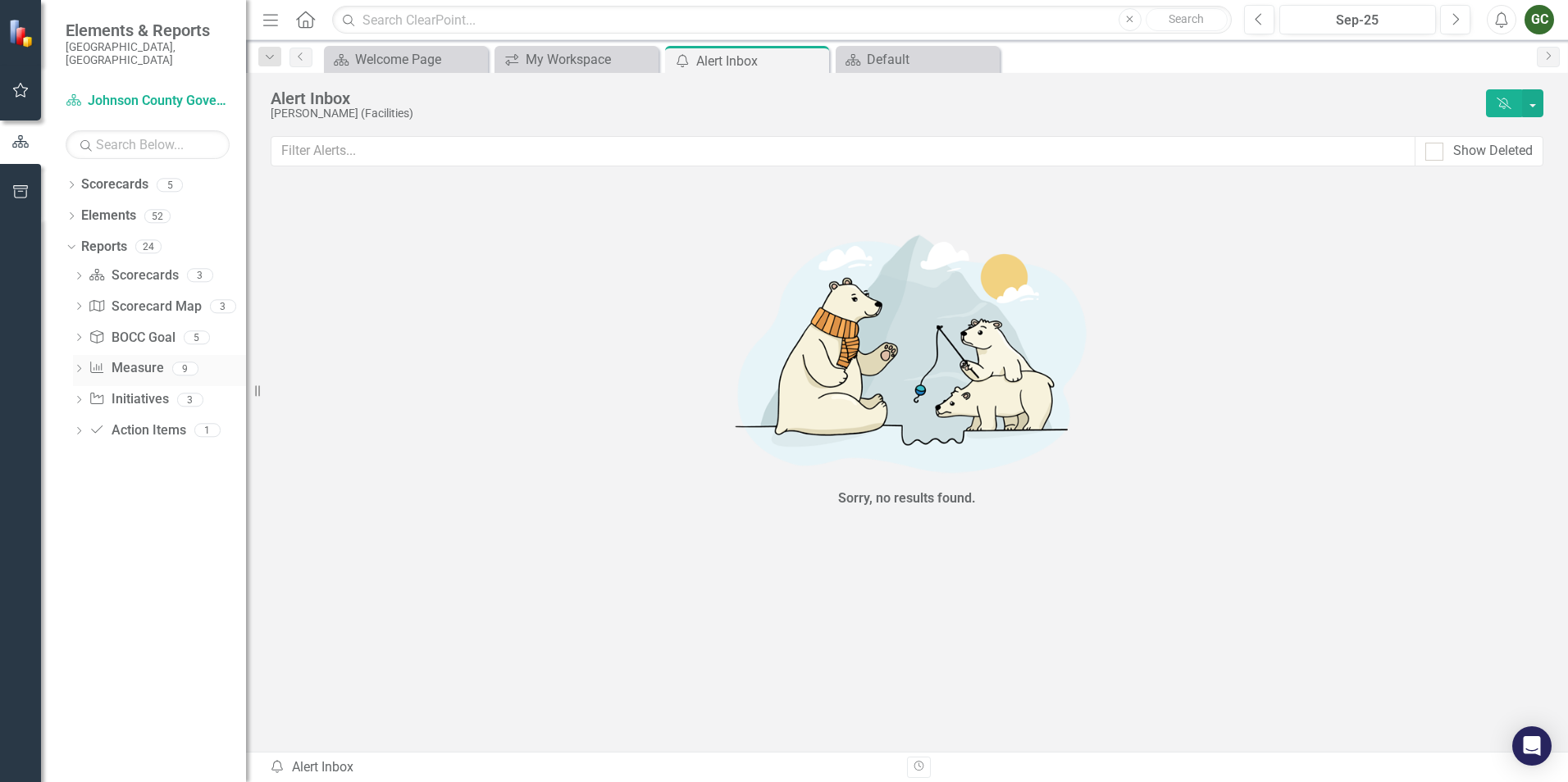
click at [81, 366] on icon "Dropdown" at bounding box center [79, 371] width 11 height 9
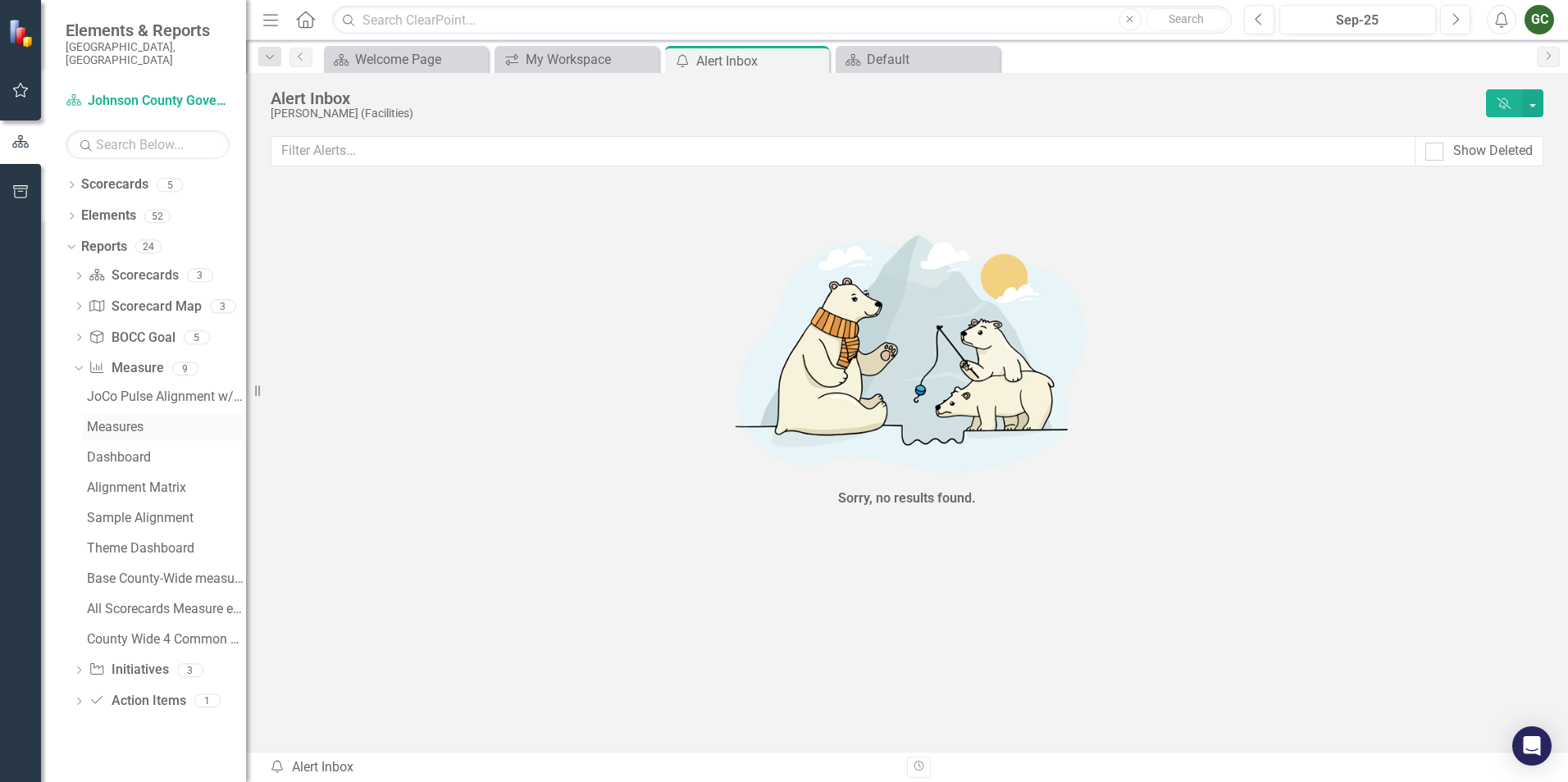
click at [112, 420] on div "Measures" at bounding box center [167, 427] width 159 height 15
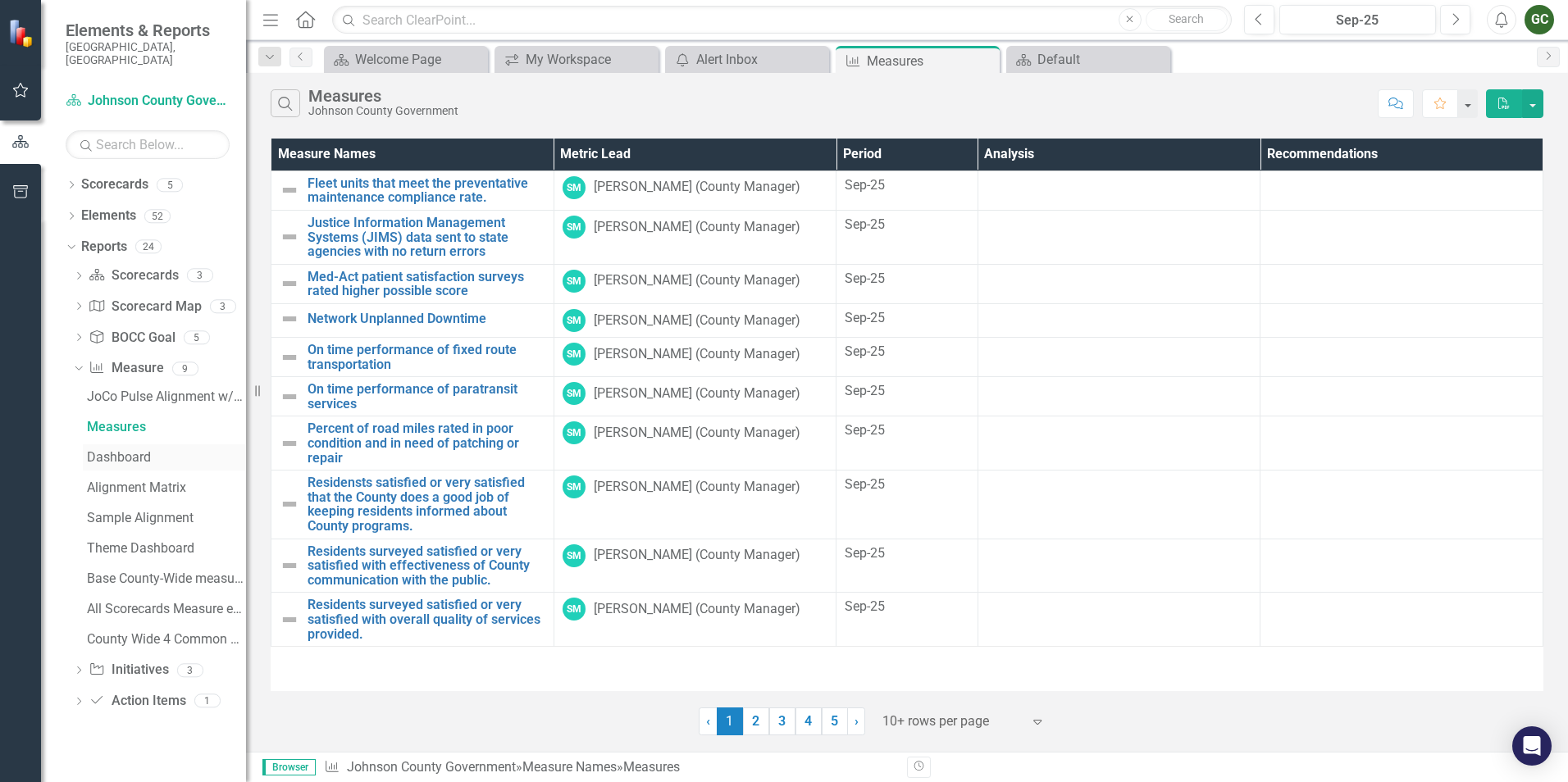
click at [110, 450] on div "Dashboard" at bounding box center [167, 458] width 159 height 15
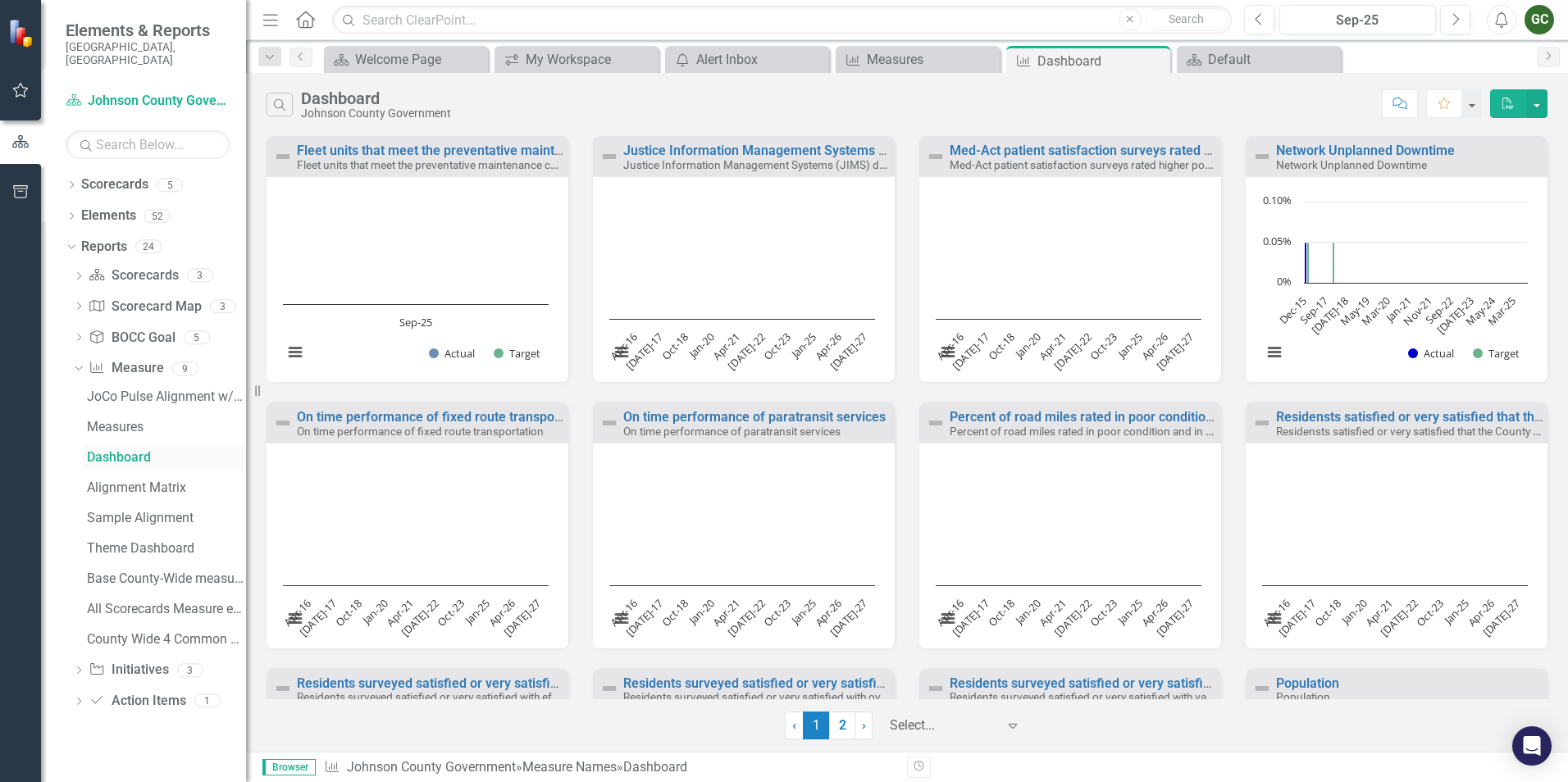
click at [97, 450] on div "Dashboard" at bounding box center [167, 458] width 159 height 15
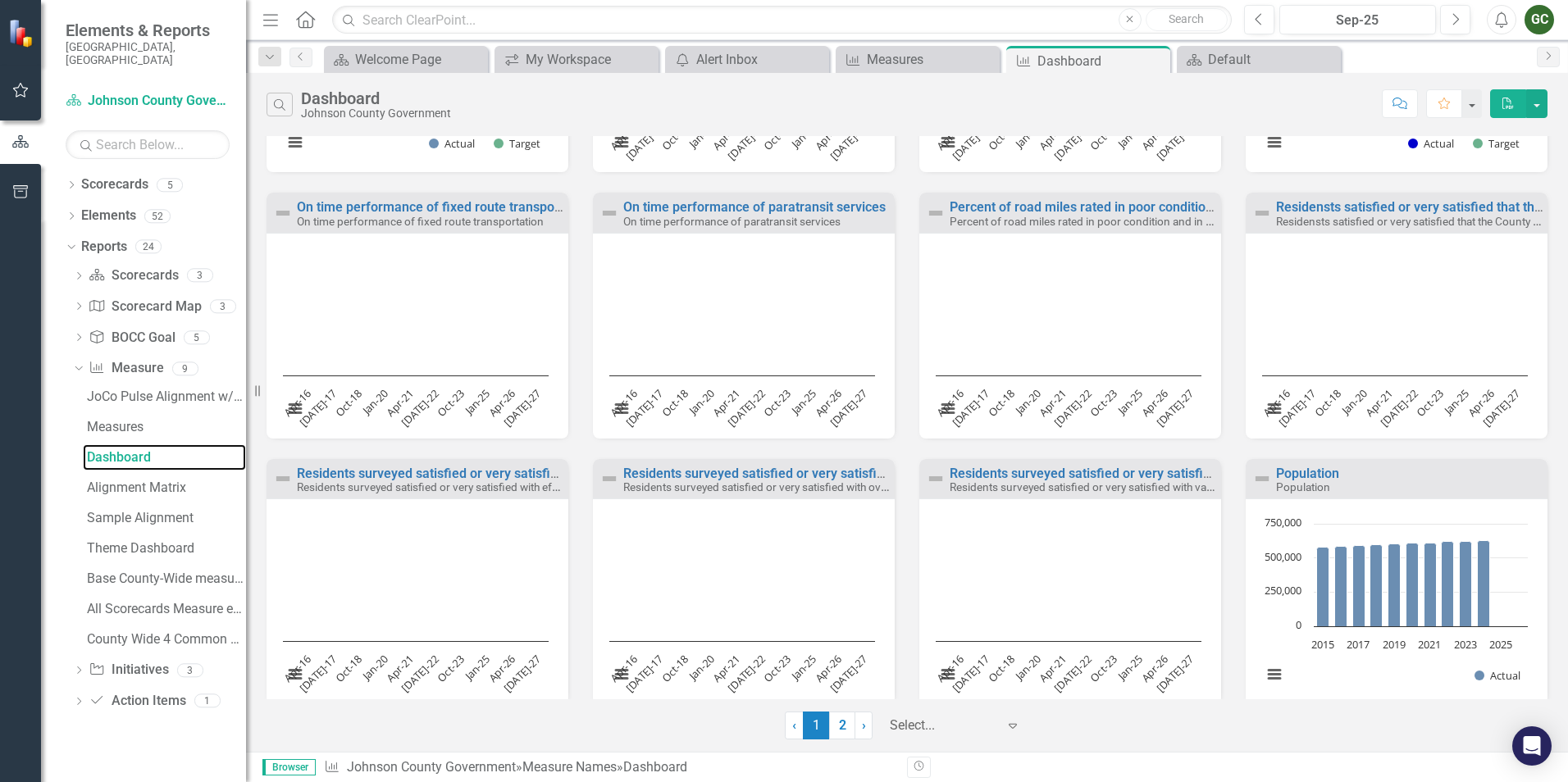
scroll to position [235, 0]
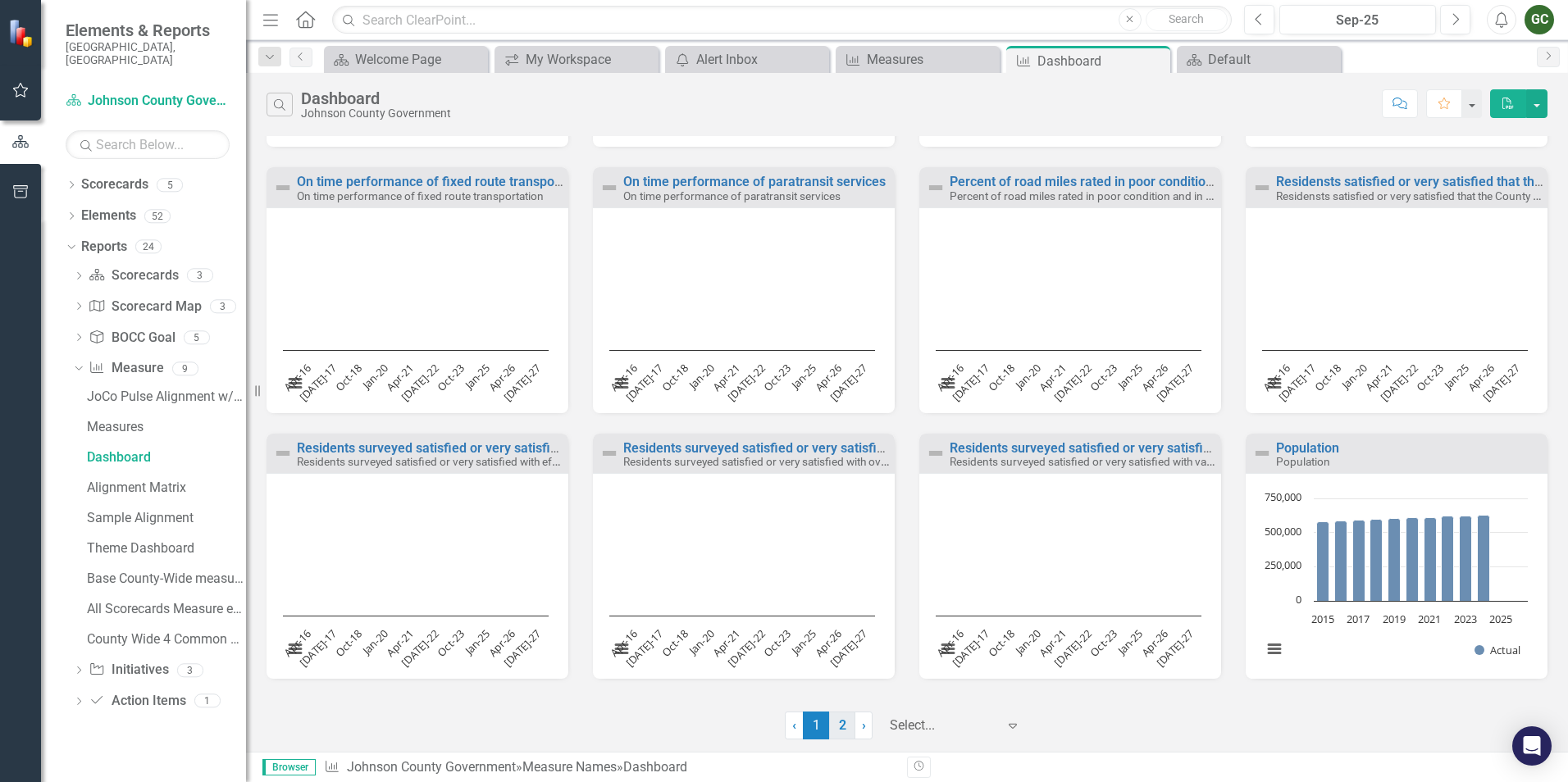
click at [841, 723] on link "2" at bounding box center [842, 725] width 26 height 28
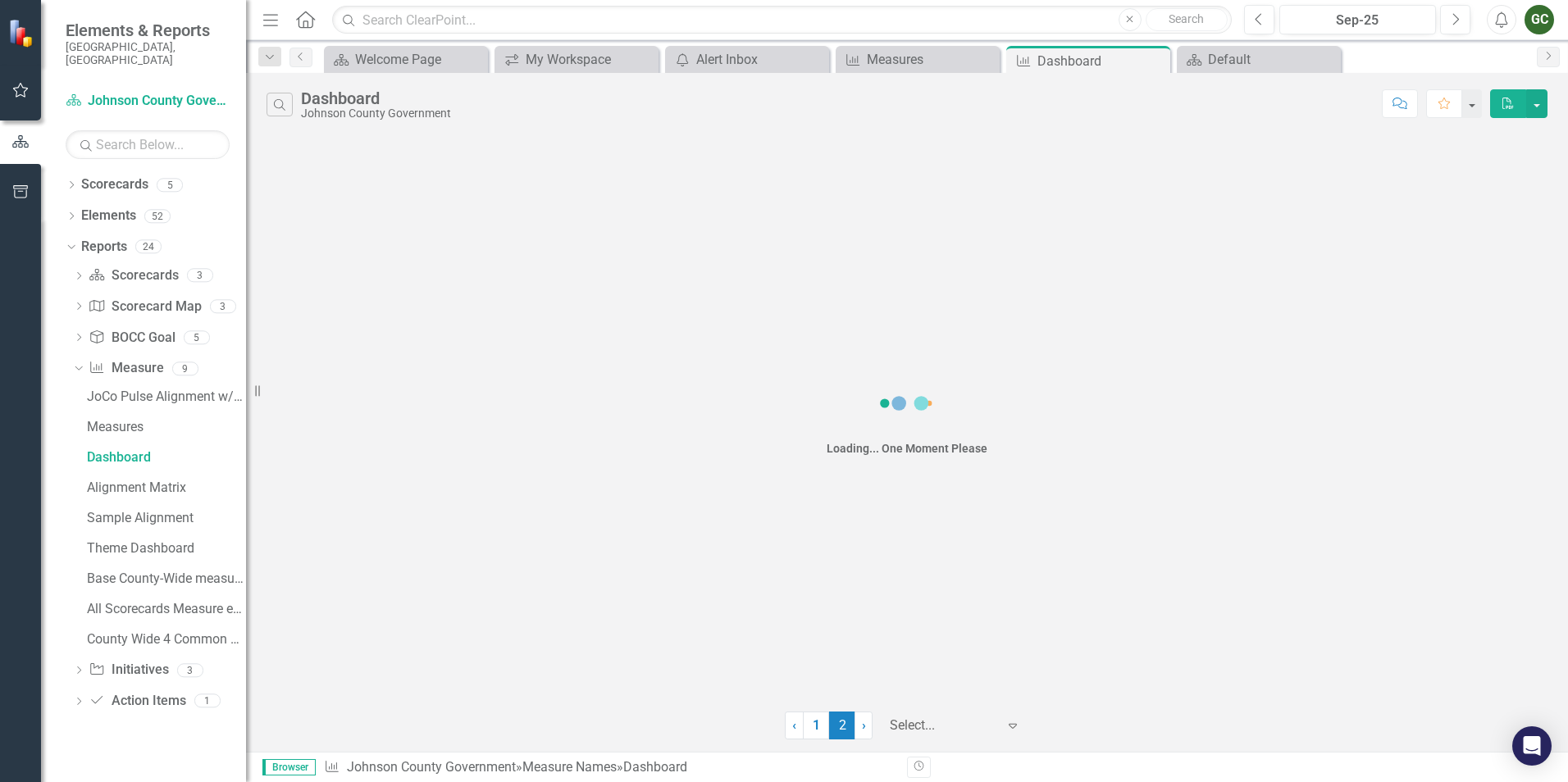
scroll to position [0, 0]
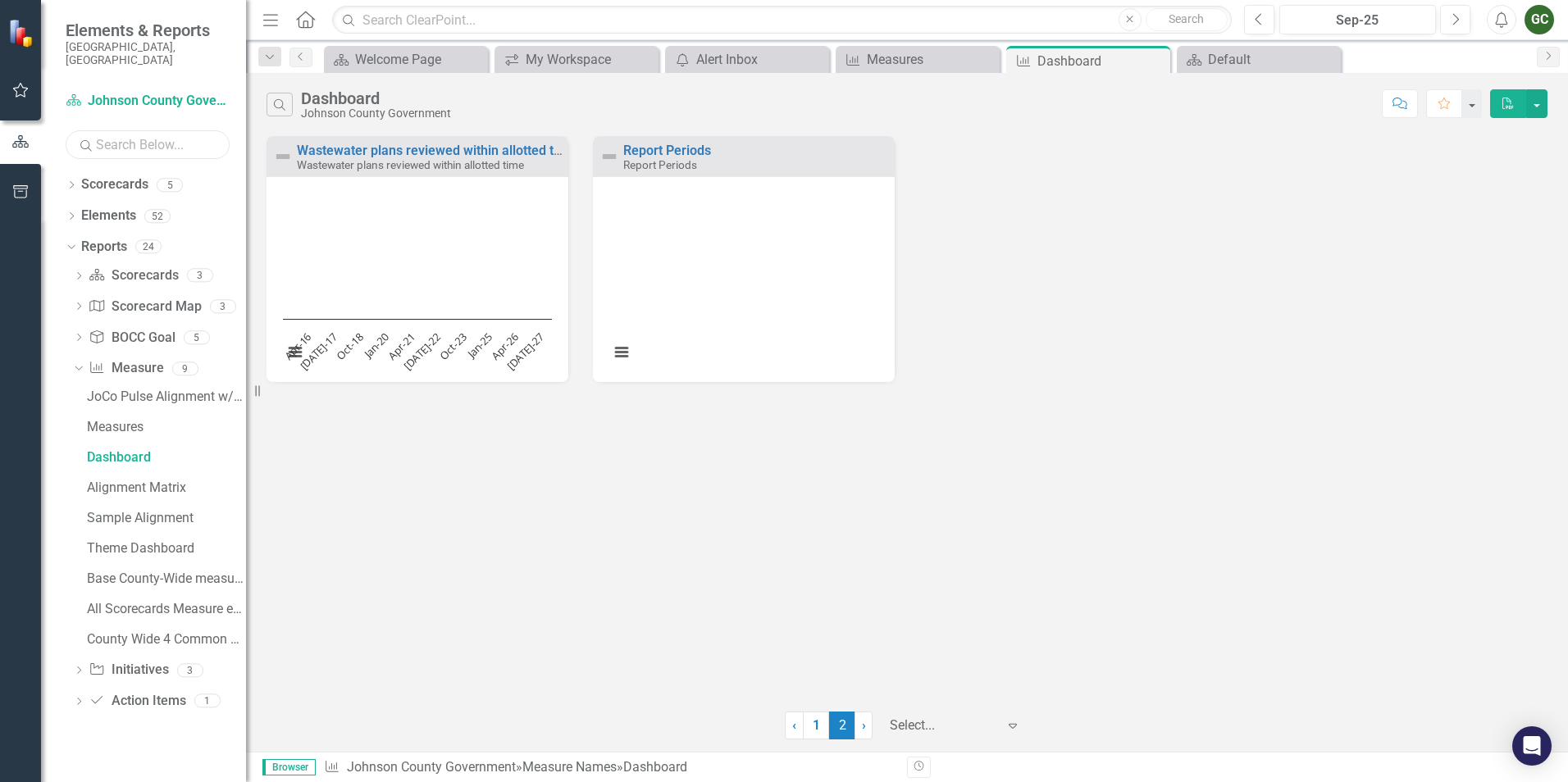
click at [107, 131] on input "text" at bounding box center [147, 145] width 164 height 29
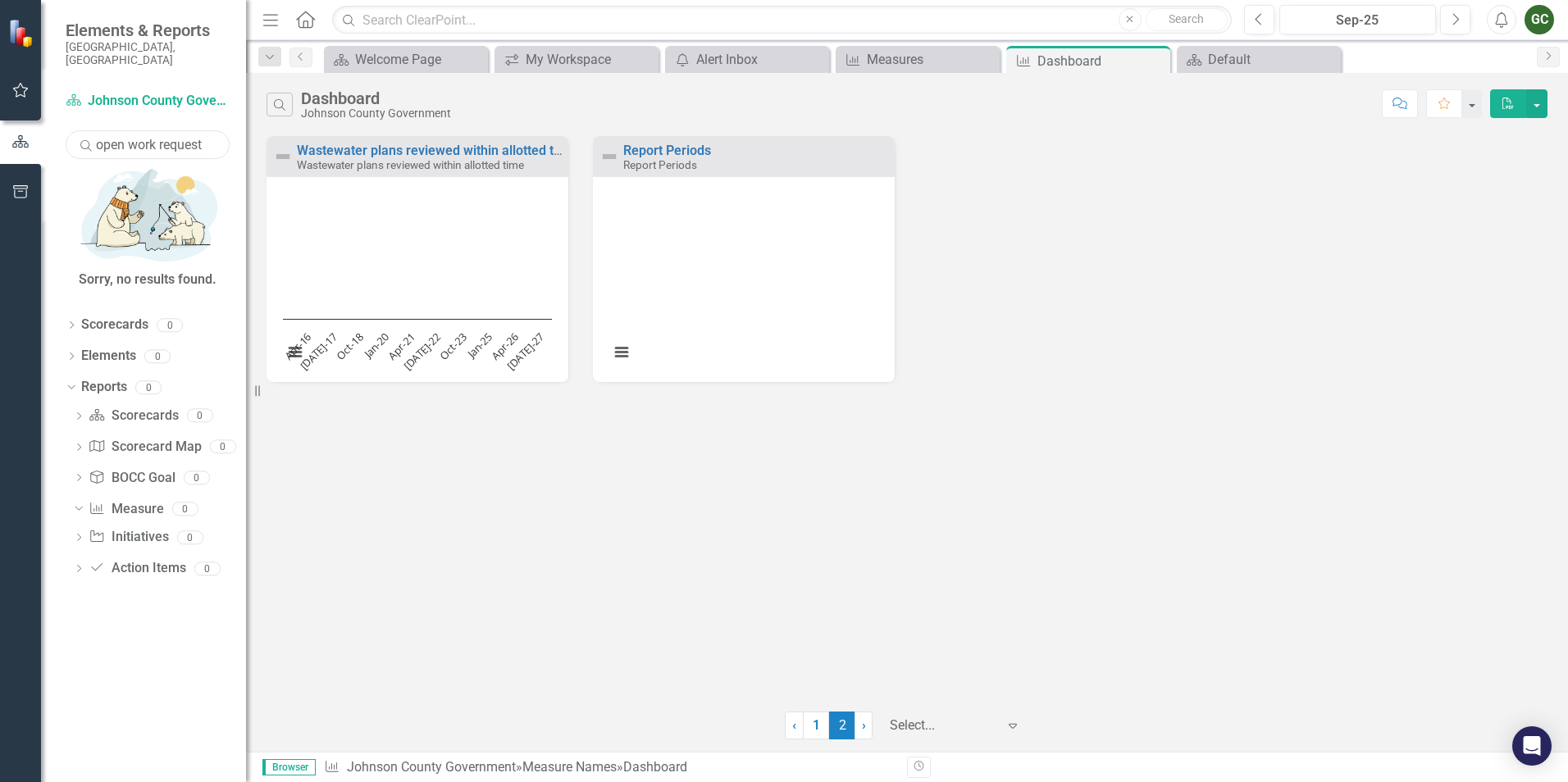
type input "open work request"
click at [218, 143] on input "open work request" at bounding box center [147, 145] width 164 height 29
click at [74, 322] on icon "Dropdown" at bounding box center [71, 327] width 11 height 9
click at [110, 316] on link "Scorecards" at bounding box center [115, 325] width 68 height 19
click at [71, 323] on icon at bounding box center [71, 325] width 7 height 4
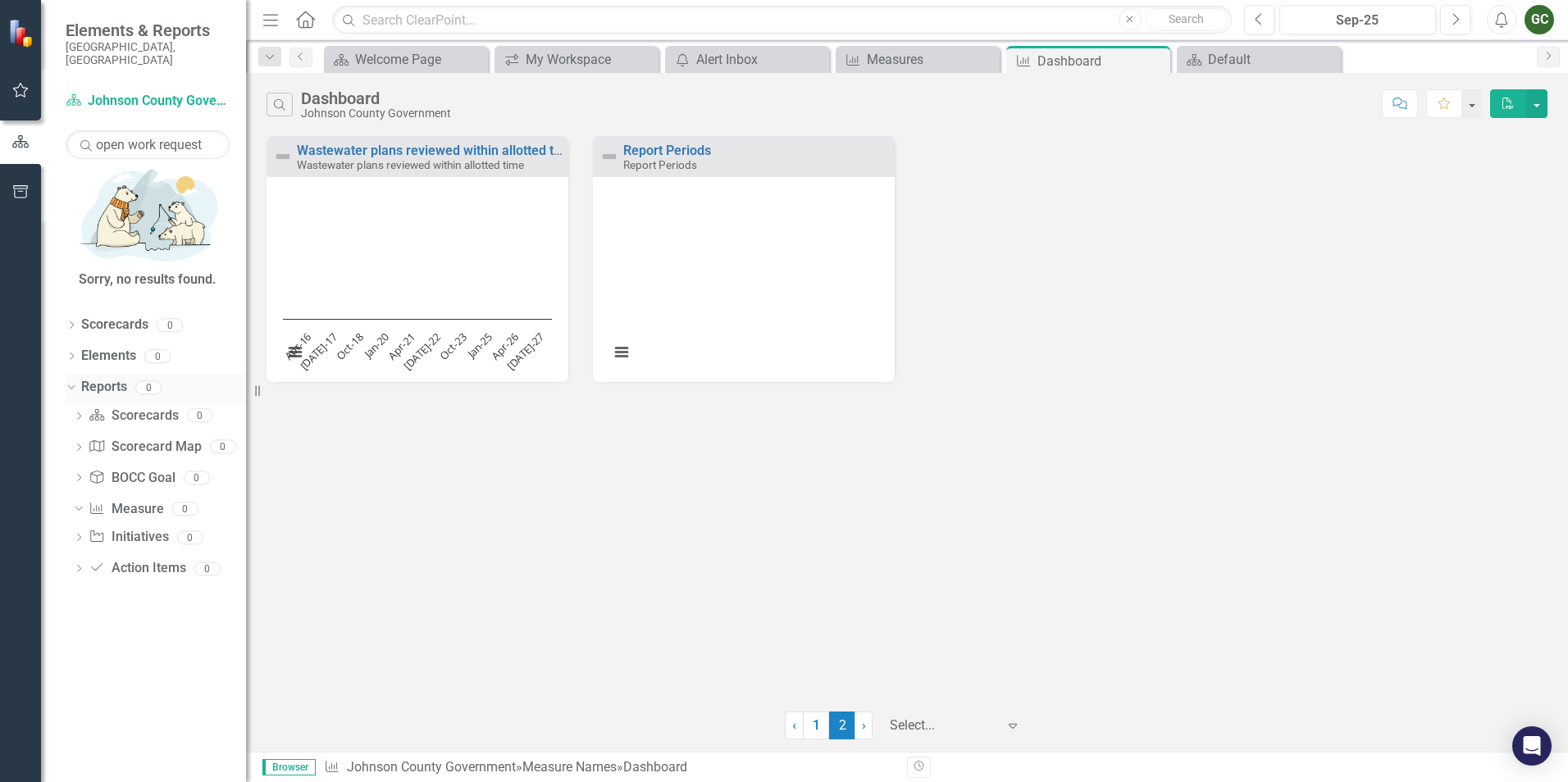
click at [69, 382] on icon "Dropdown" at bounding box center [70, 387] width 9 height 11
click at [25, 88] on icon "button" at bounding box center [20, 90] width 18 height 13
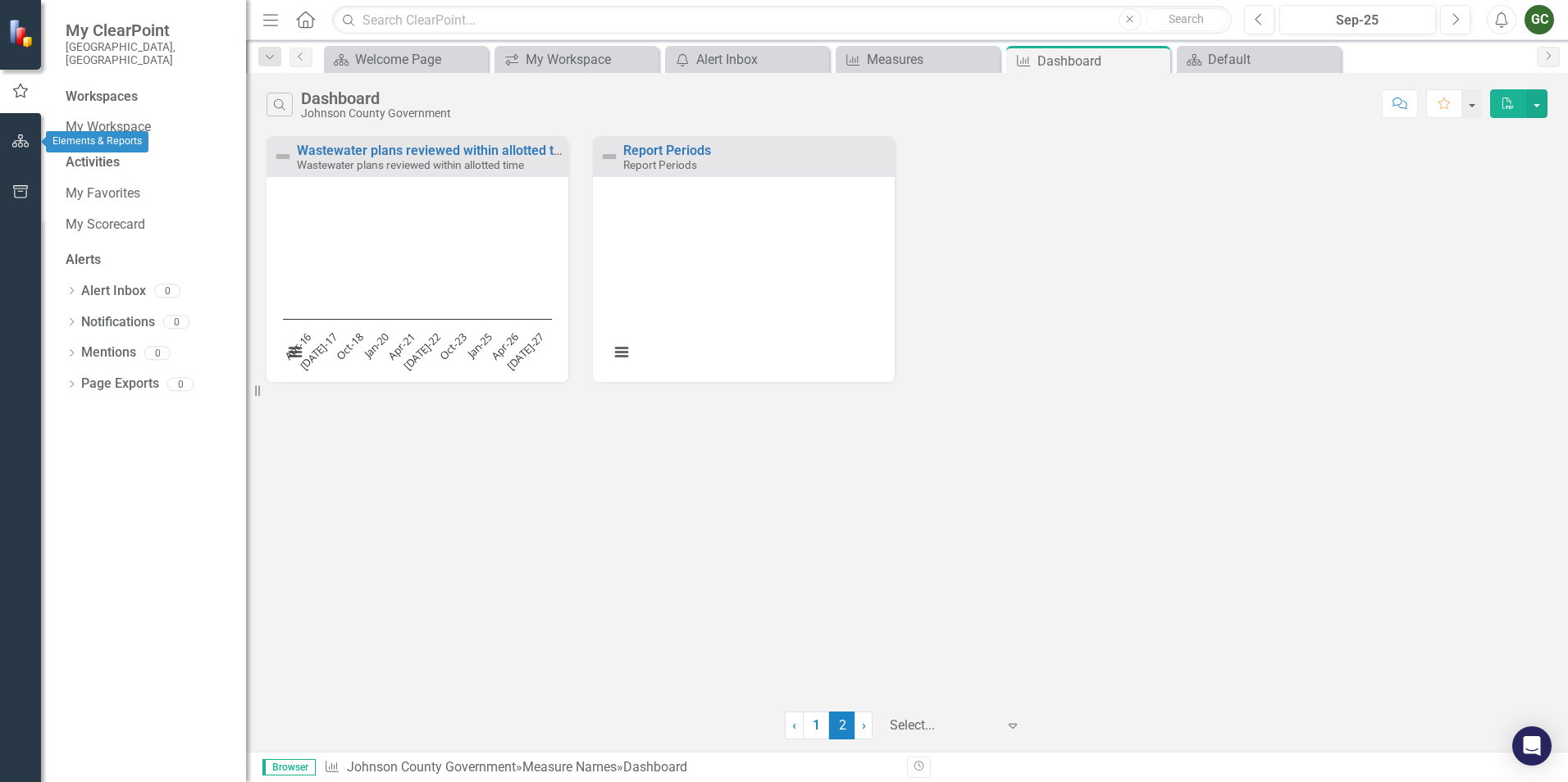
click at [15, 142] on icon "button" at bounding box center [20, 141] width 18 height 13
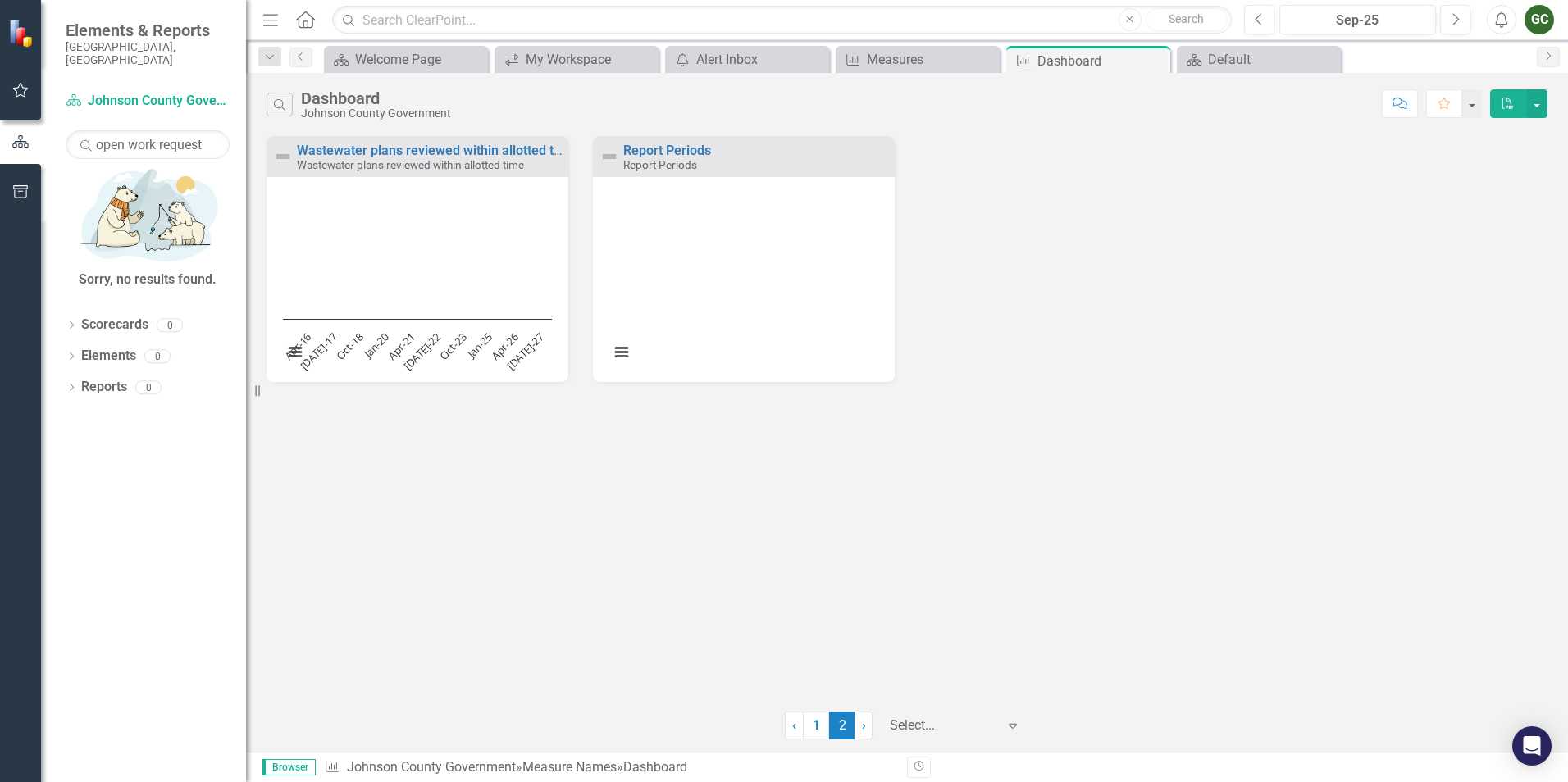
click at [8, 184] on button "button" at bounding box center [21, 192] width 37 height 34
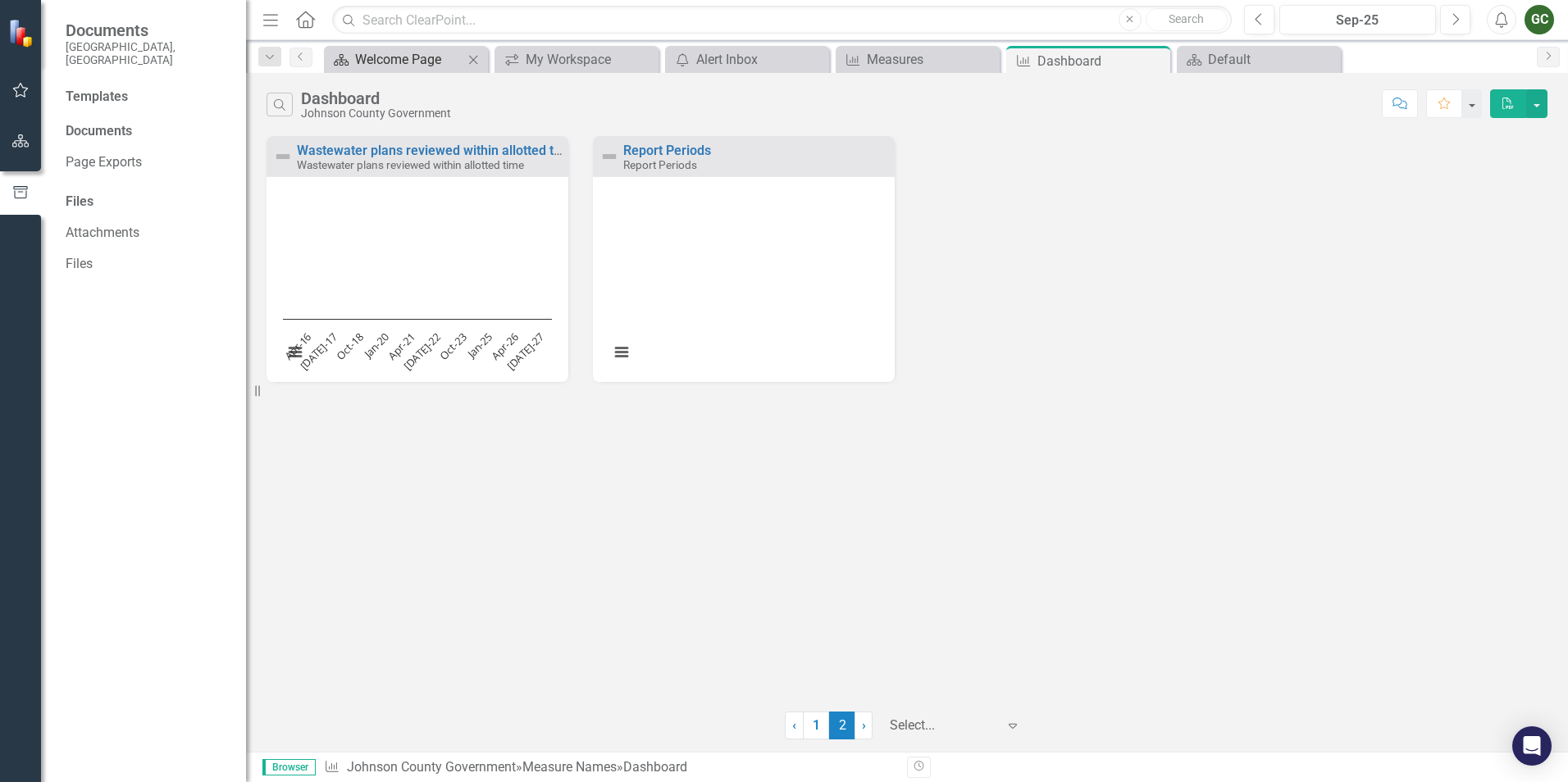
click at [394, 56] on div "Welcome Page" at bounding box center [409, 59] width 108 height 20
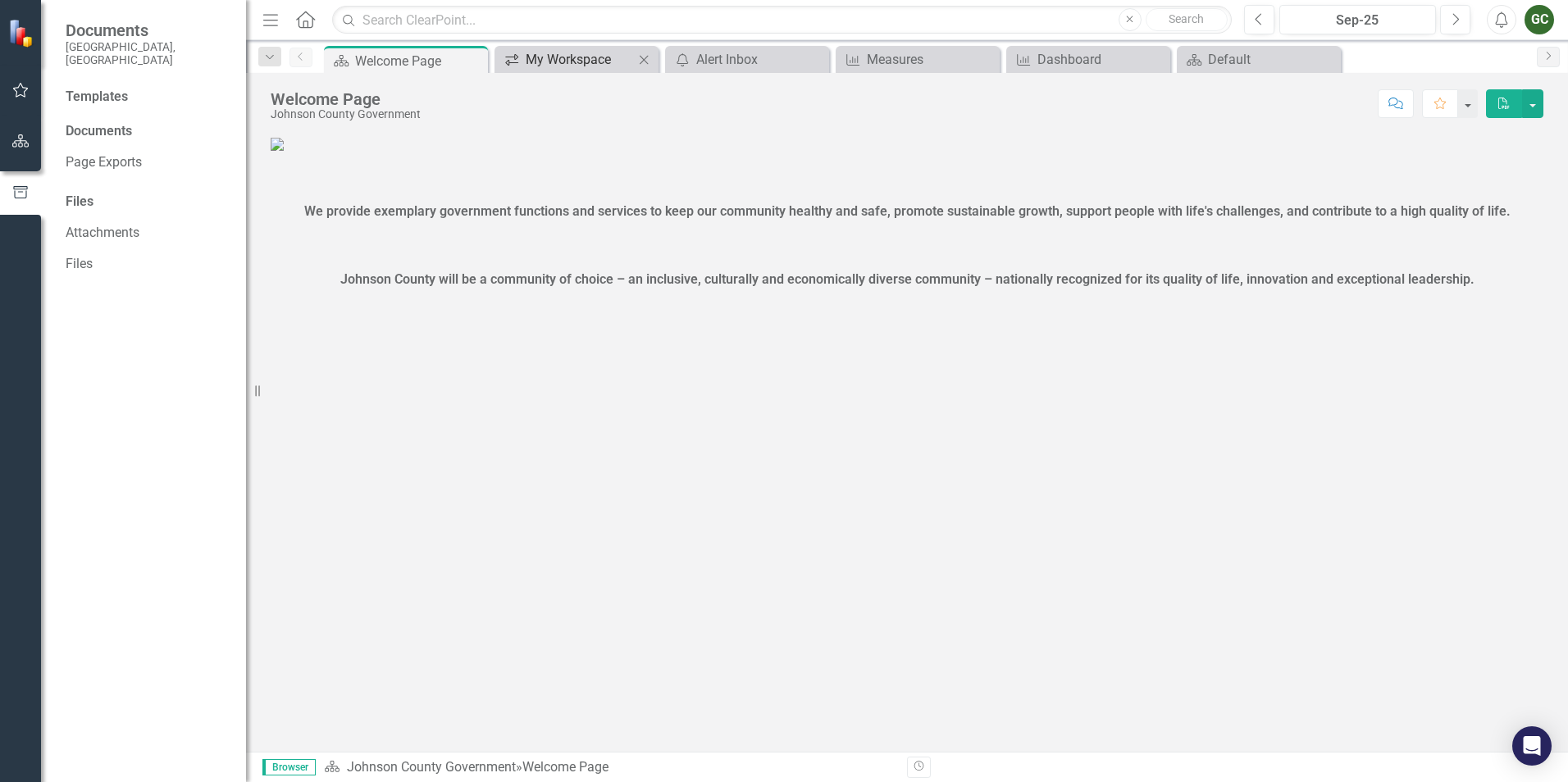
click at [557, 66] on div "My Workspace" at bounding box center [579, 59] width 108 height 20
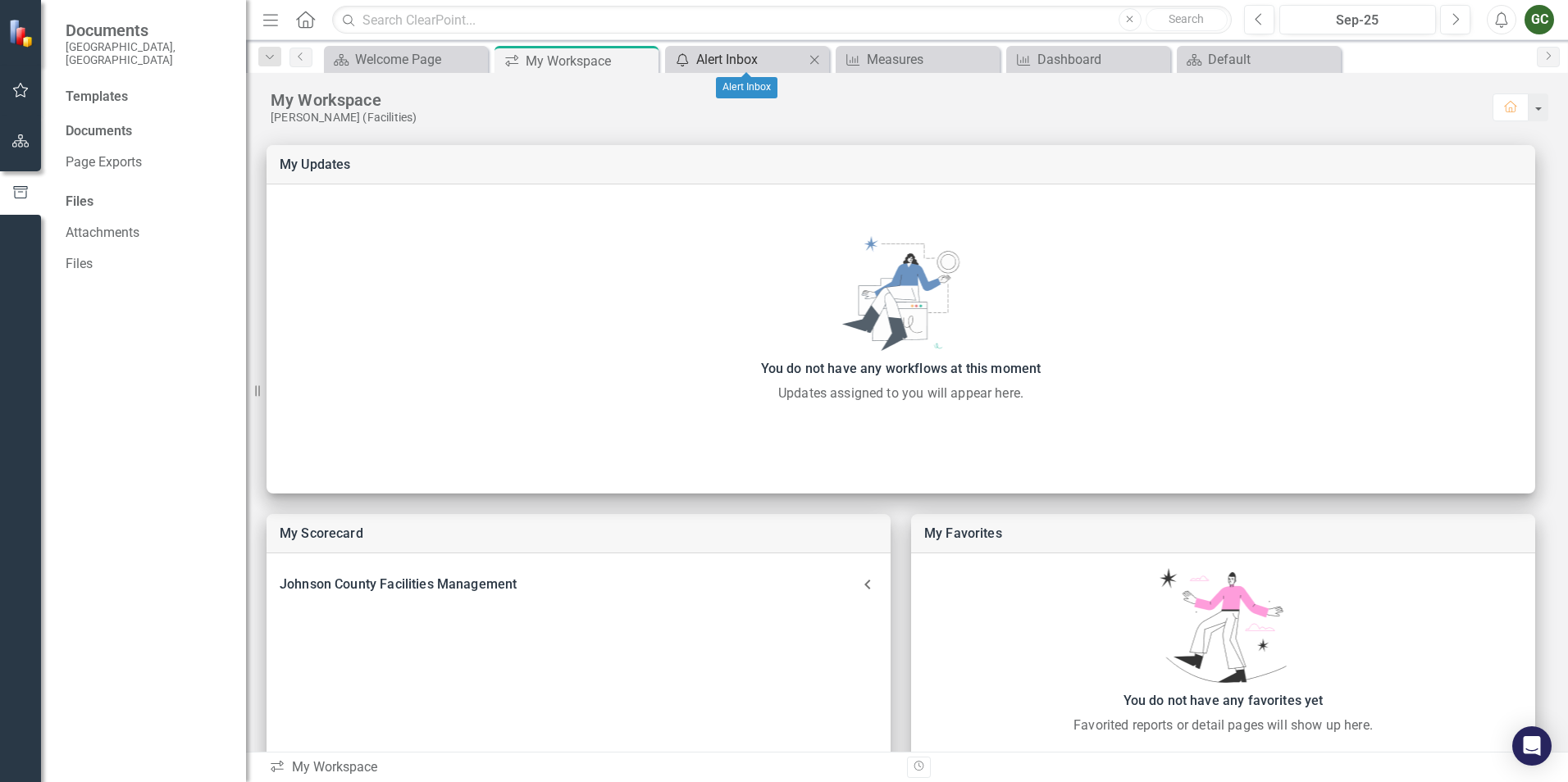
click at [733, 56] on div "Alert Inbox" at bounding box center [750, 59] width 108 height 20
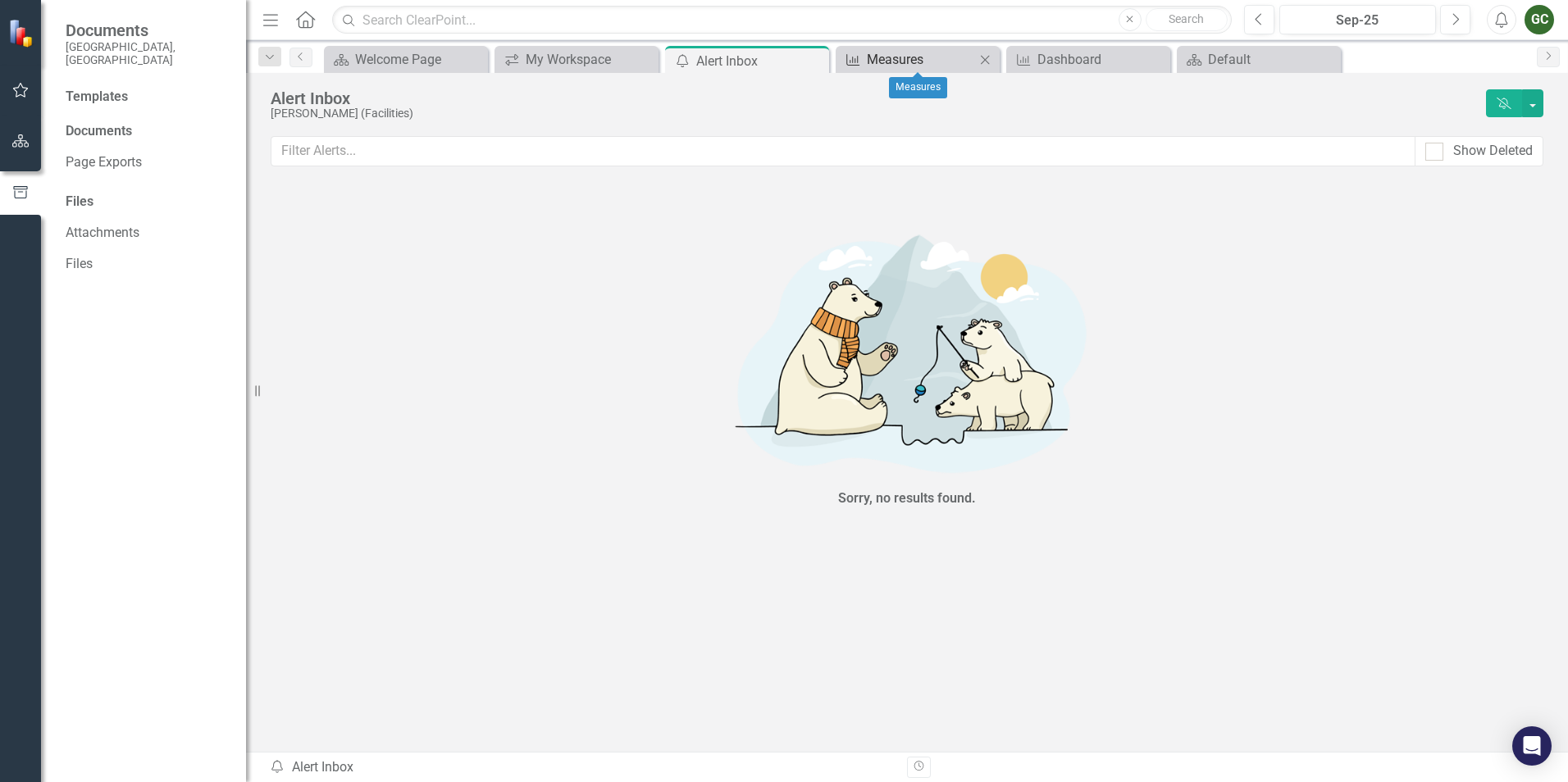
click at [913, 58] on div "Measures" at bounding box center [920, 59] width 108 height 20
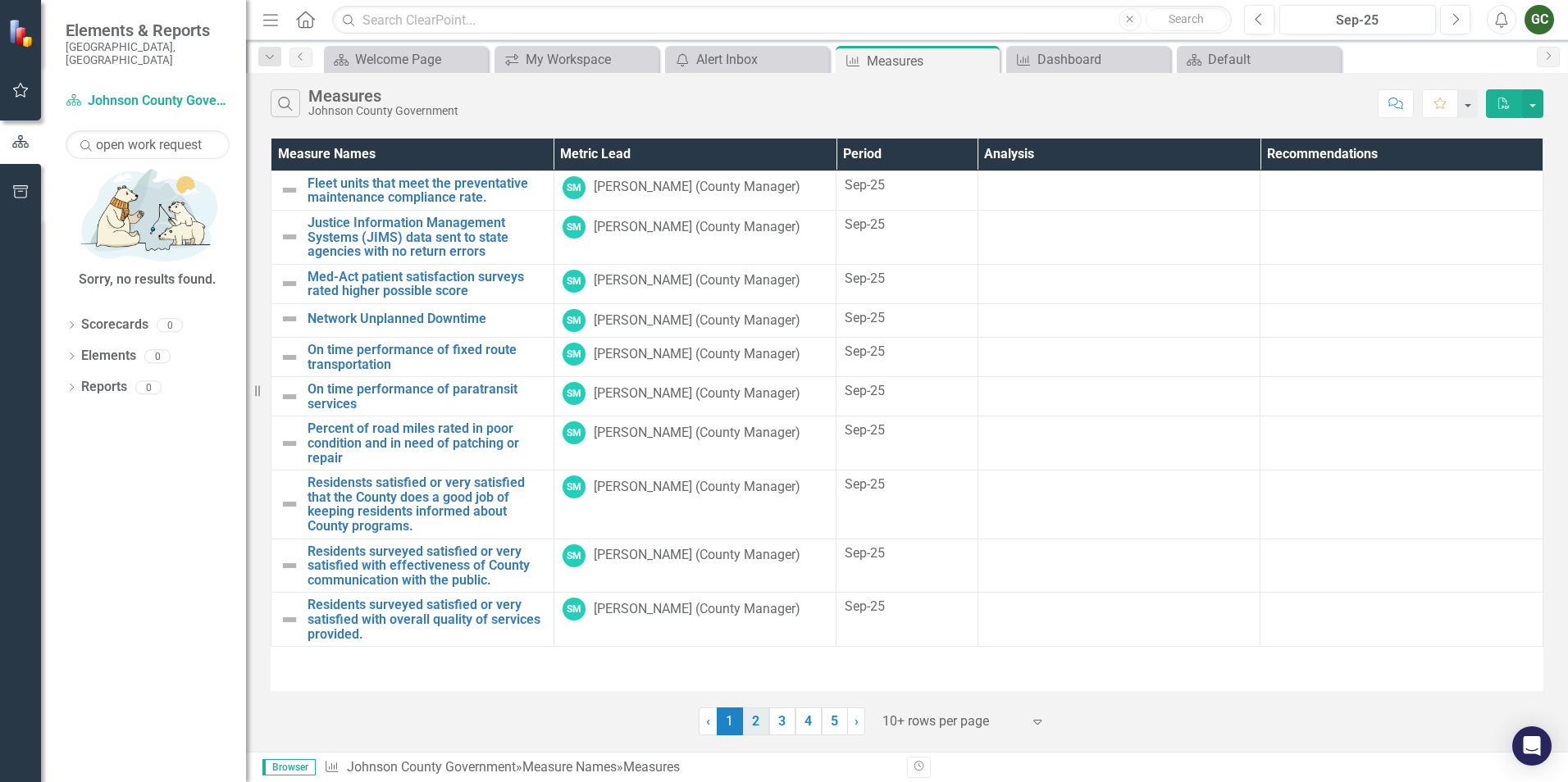
click at [755, 719] on link "2" at bounding box center [756, 722] width 26 height 28
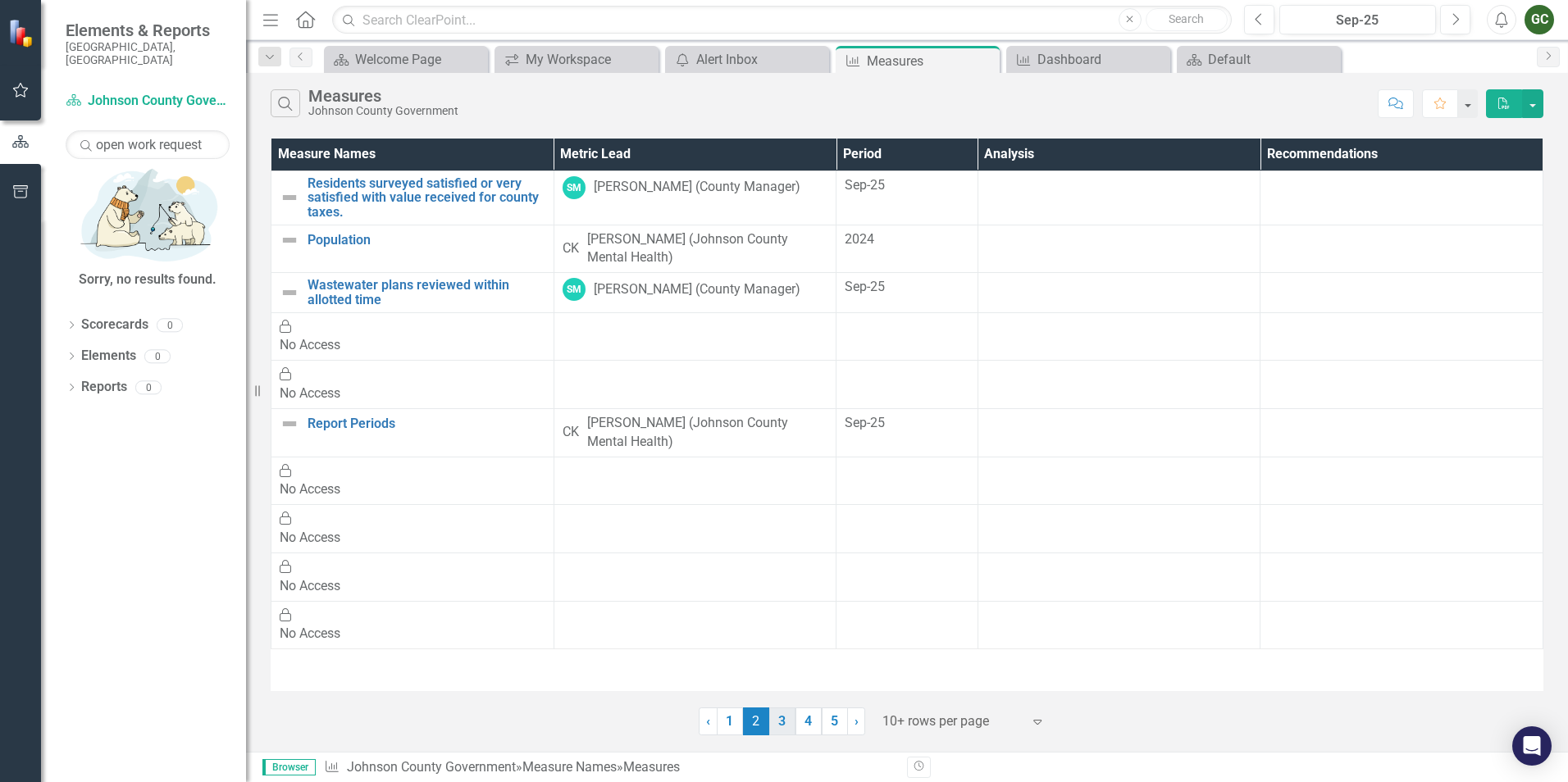
click at [781, 721] on link "3" at bounding box center [782, 722] width 26 height 28
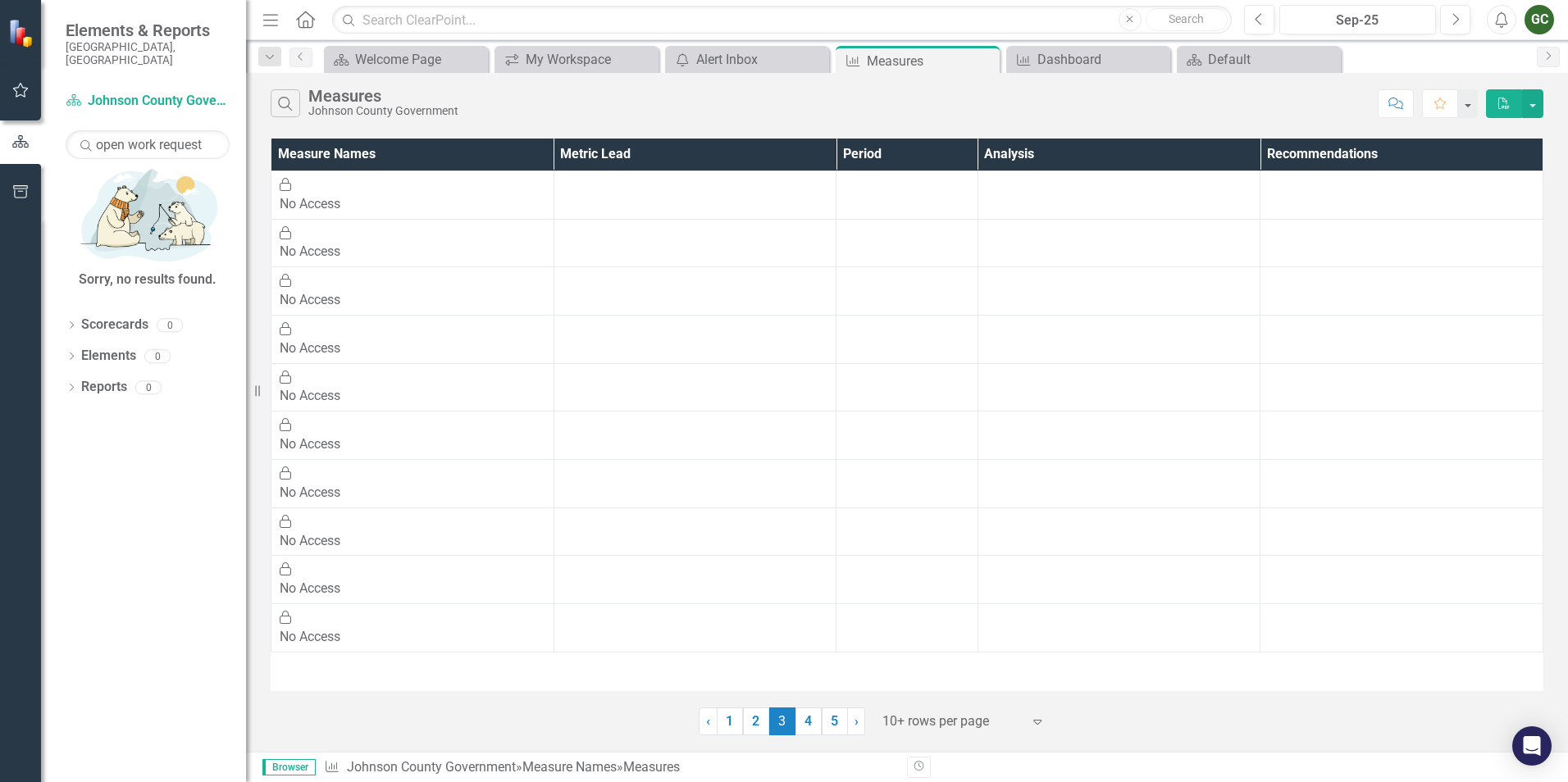
drag, startPoint x: 803, startPoint y: 724, endPoint x: 825, endPoint y: 724, distance: 22.0
click at [805, 724] on link "4" at bounding box center [808, 722] width 26 height 28
click at [21, 141] on icon "button" at bounding box center [19, 142] width 18 height 15
click at [25, 185] on icon "button" at bounding box center [20, 192] width 18 height 13
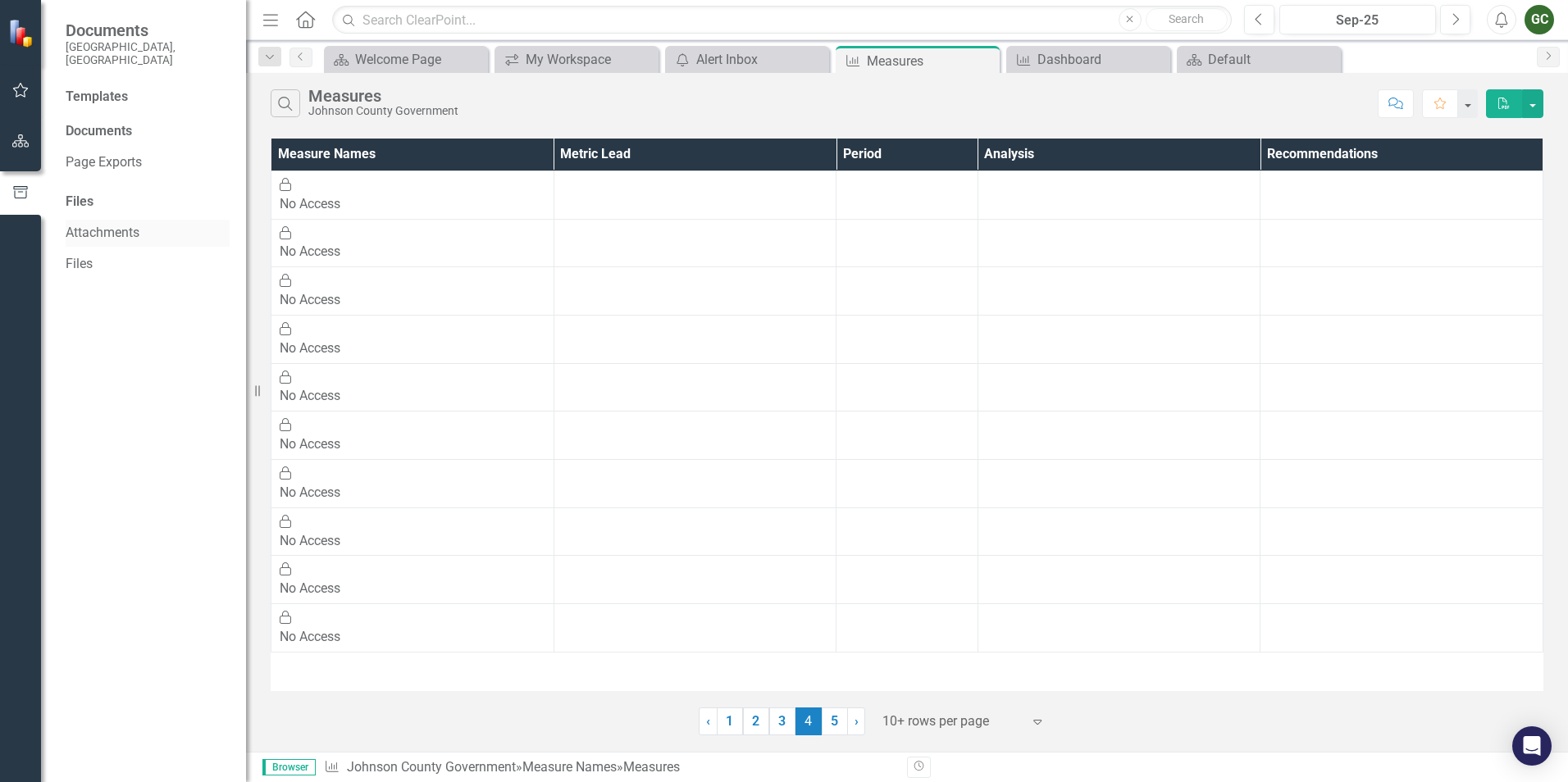
click at [83, 224] on link "Attachments" at bounding box center [147, 233] width 164 height 19
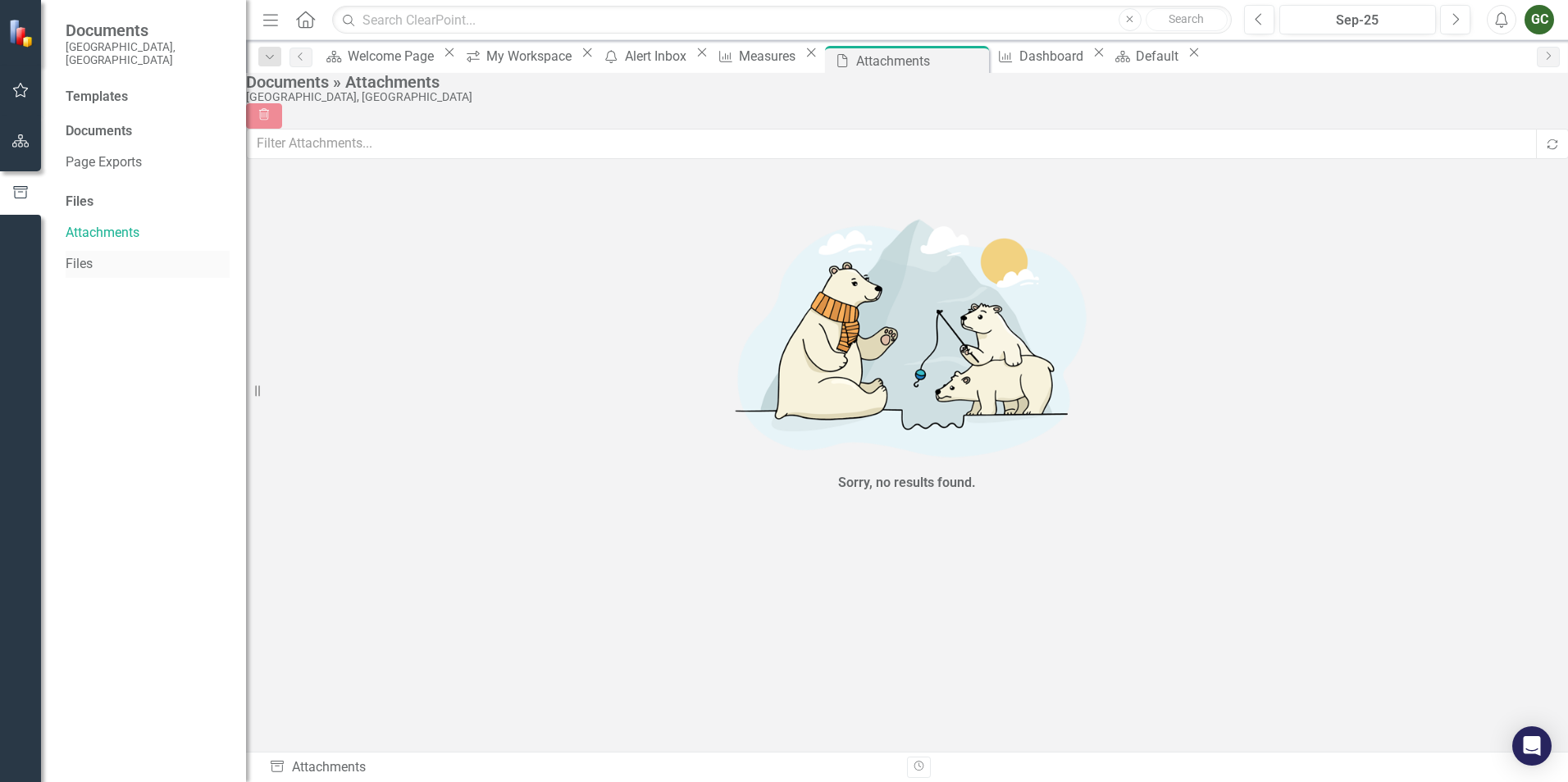
click at [73, 255] on link "Files" at bounding box center [147, 264] width 164 height 19
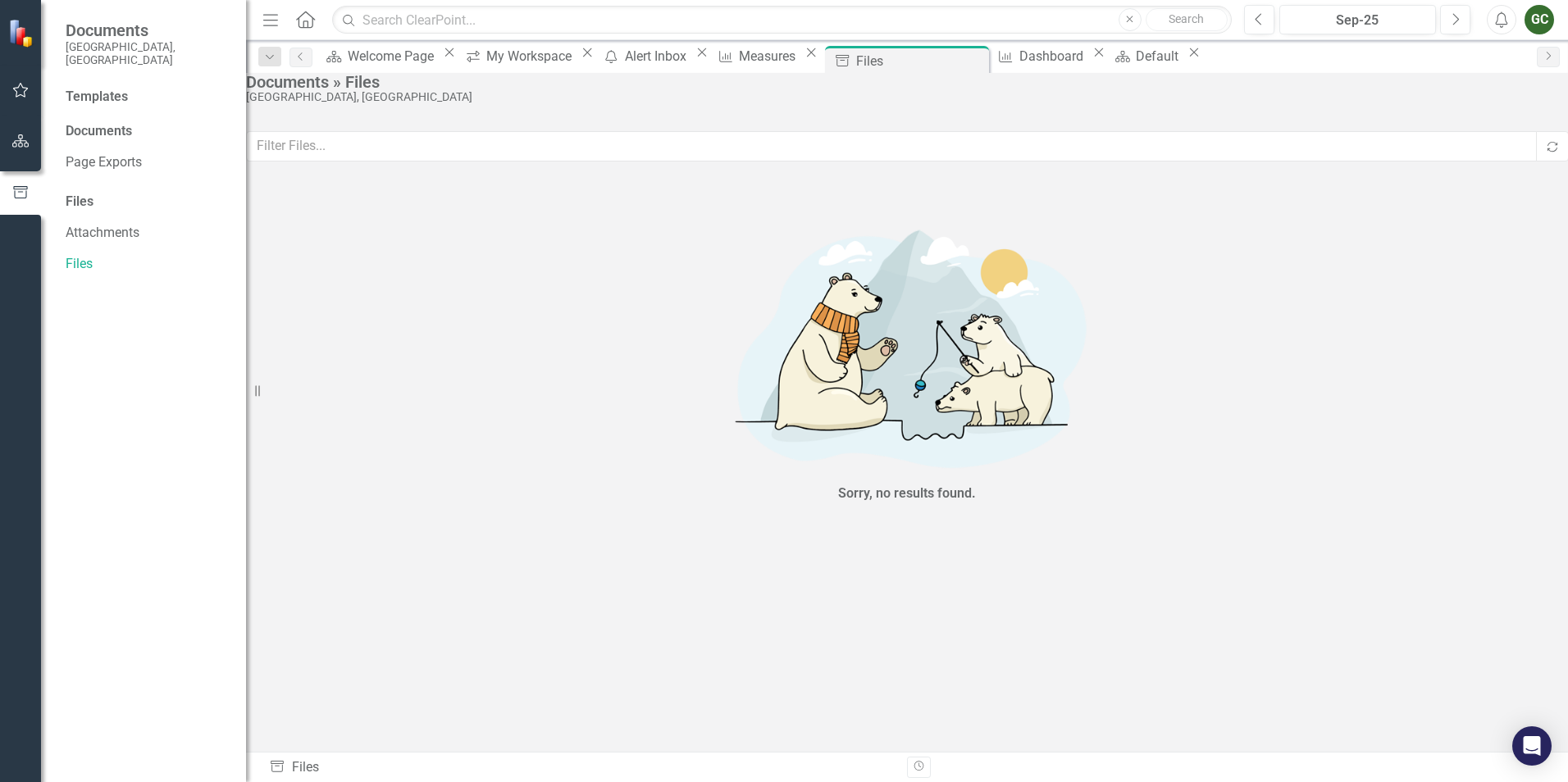
click at [78, 88] on div "Templates" at bounding box center [147, 97] width 164 height 19
click at [11, 28] on img at bounding box center [22, 32] width 29 height 29
click at [42, 88] on div "Templates Documents Page Exports Files Attachments Files" at bounding box center [143, 435] width 205 height 695
click at [27, 89] on icon "button" at bounding box center [20, 90] width 16 height 15
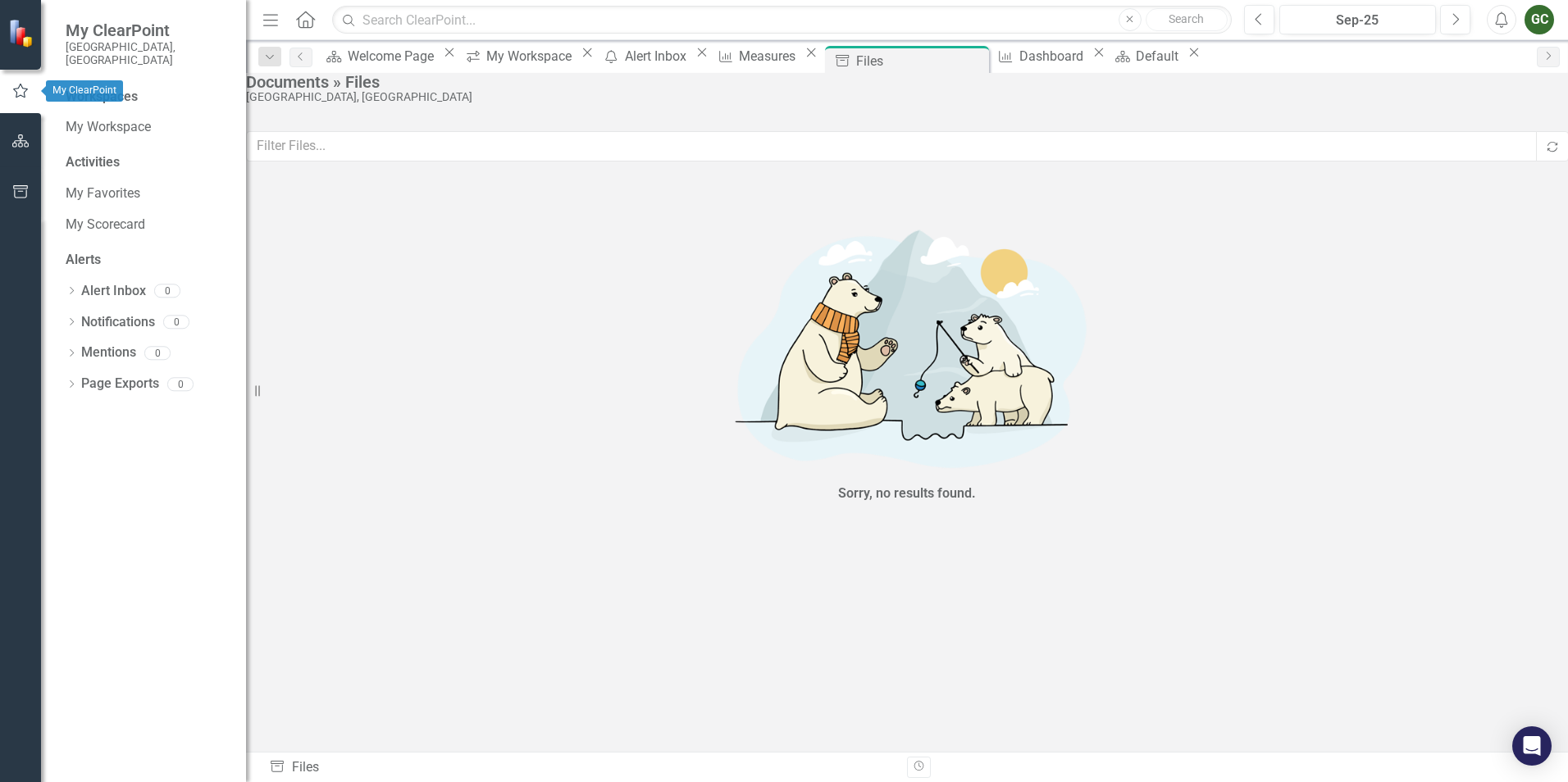
click at [27, 89] on icon "button" at bounding box center [20, 90] width 15 height 14
click at [1459, 24] on icon "Next" at bounding box center [1456, 19] width 9 height 15
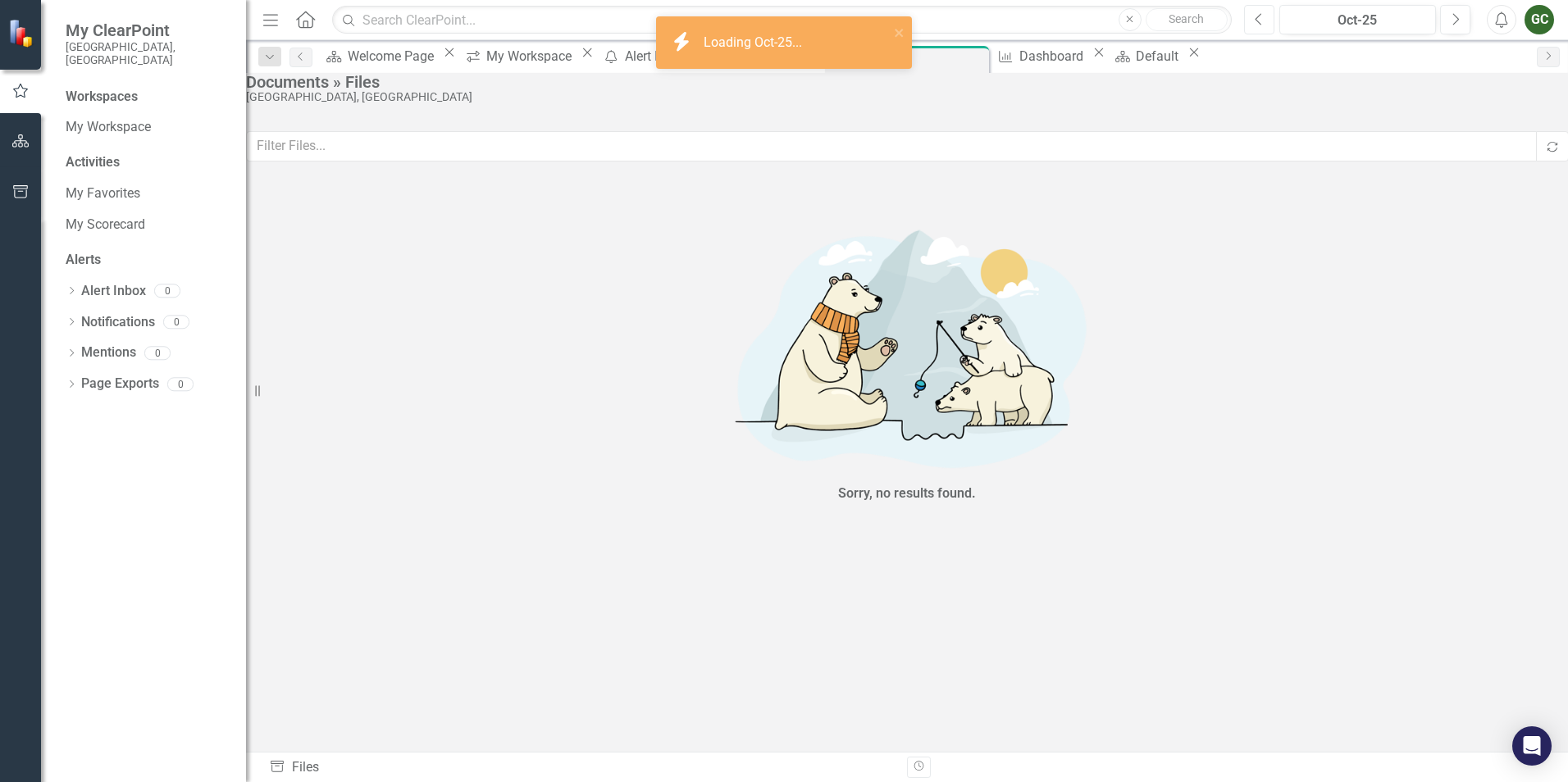
click at [1246, 16] on button "Previous" at bounding box center [1259, 19] width 31 height 30
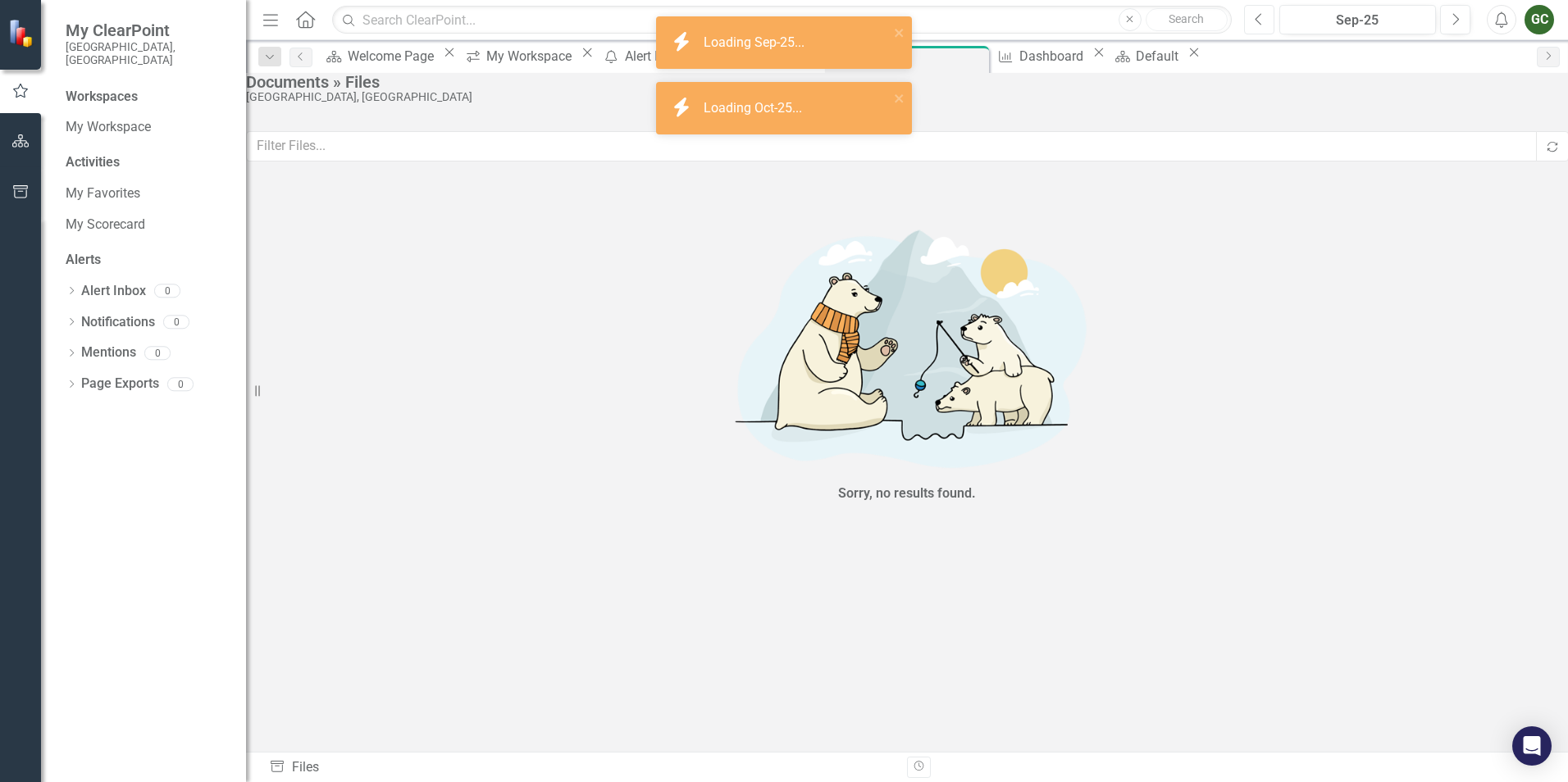
click at [1250, 18] on button "Previous" at bounding box center [1259, 19] width 31 height 30
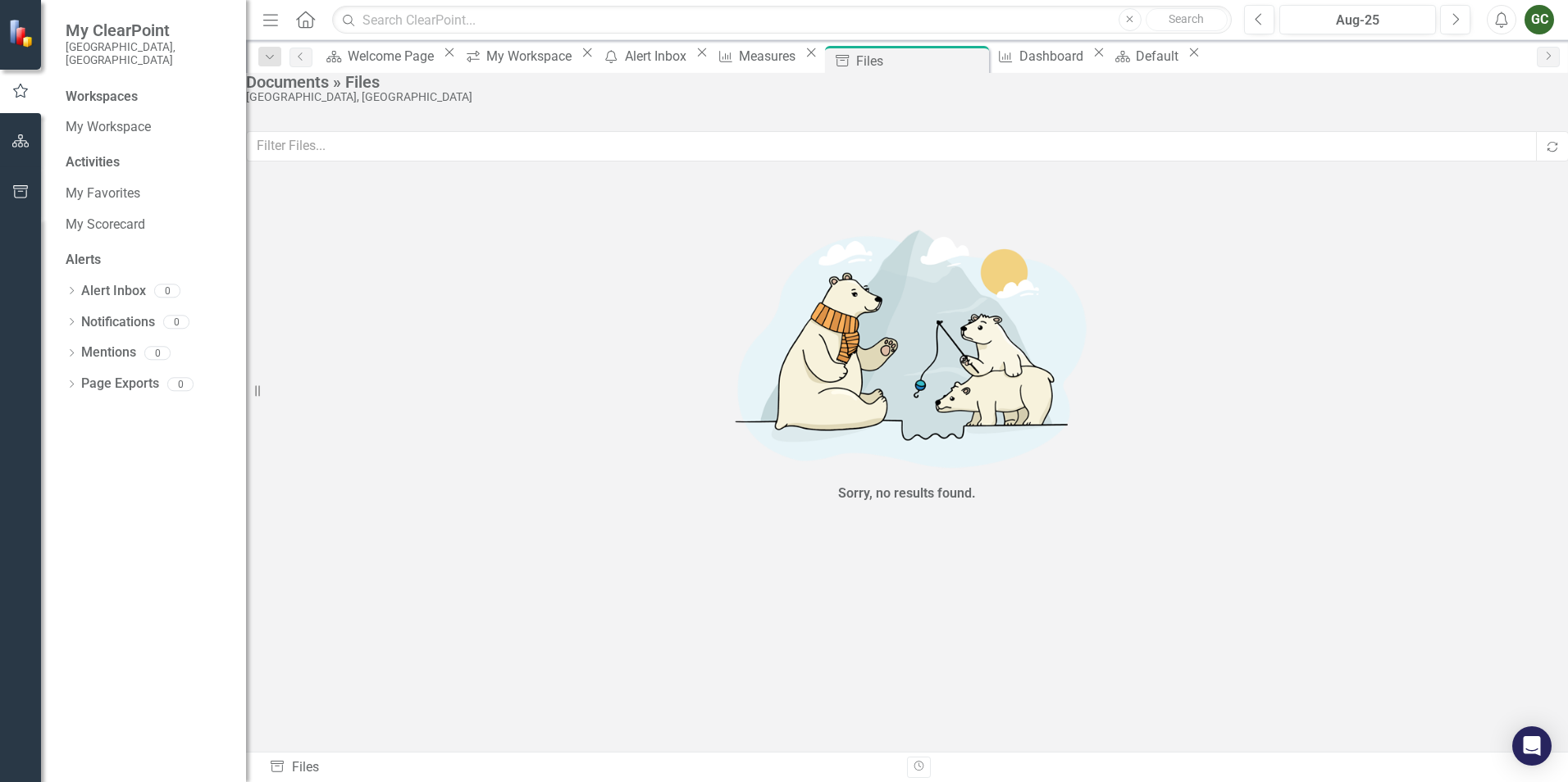
click at [1161, 72] on body "My ClearPoint Johnson County, KS Workspaces My Workspace Activities My Favorite…" at bounding box center [784, 391] width 1568 height 782
click at [1088, 53] on div "Dashboard" at bounding box center [1054, 57] width 69 height 20
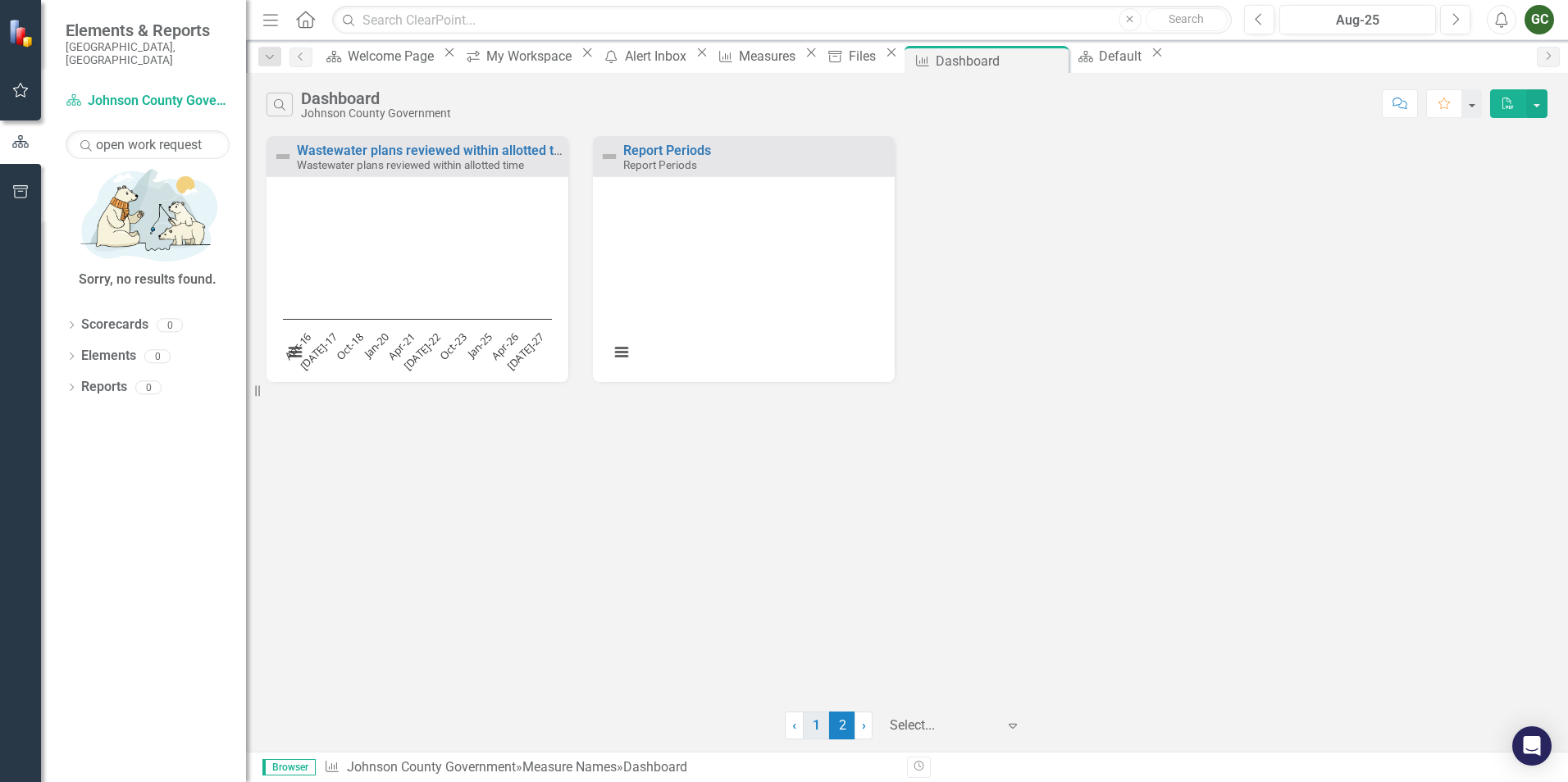
click at [816, 725] on link "1" at bounding box center [816, 725] width 26 height 28
